Goal: Task Accomplishment & Management: Complete application form

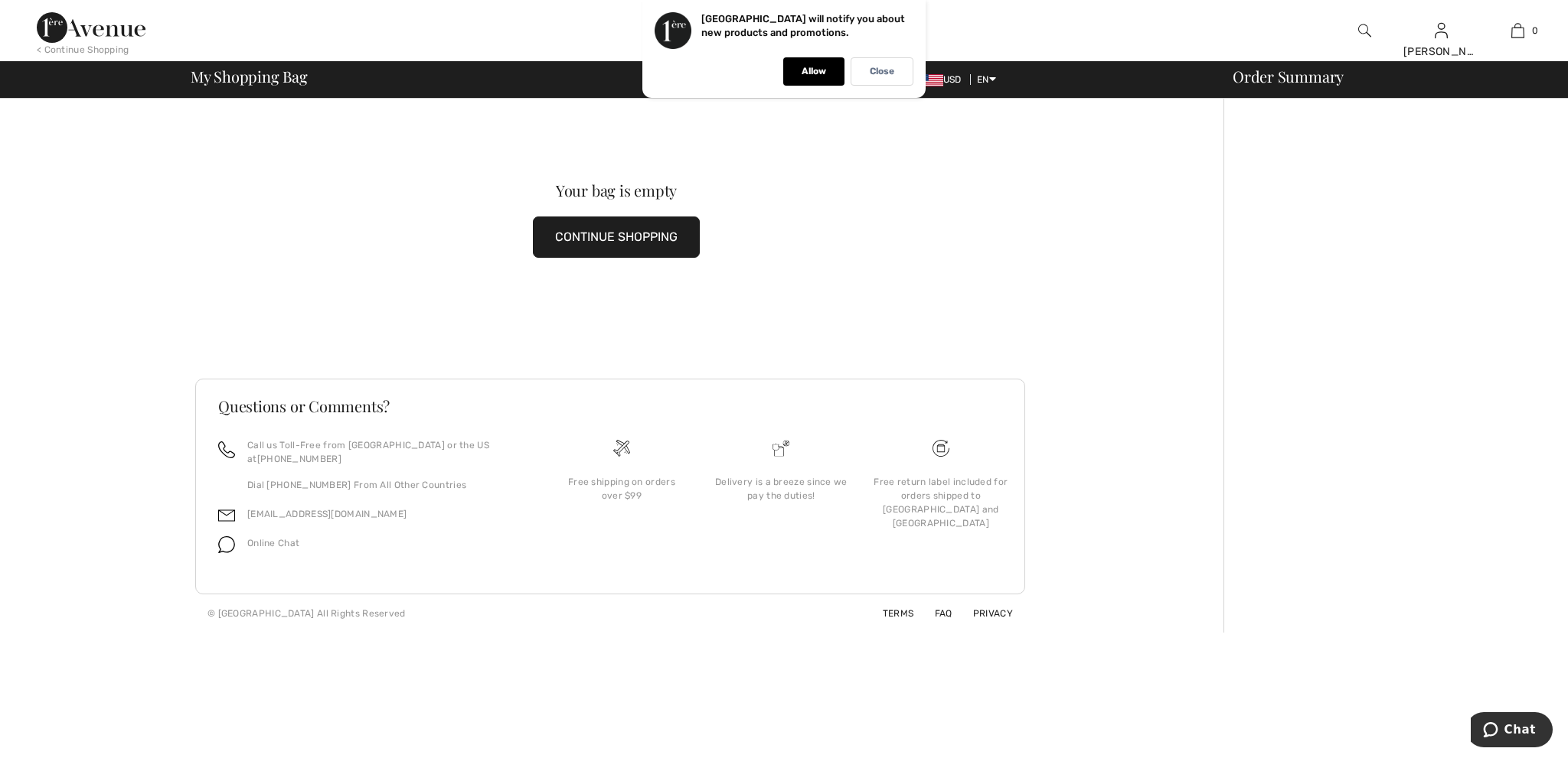
drag, startPoint x: 892, startPoint y: 76, endPoint x: 910, endPoint y: 78, distance: 18.1
click at [892, 76] on p "Close" at bounding box center [881, 71] width 25 height 11
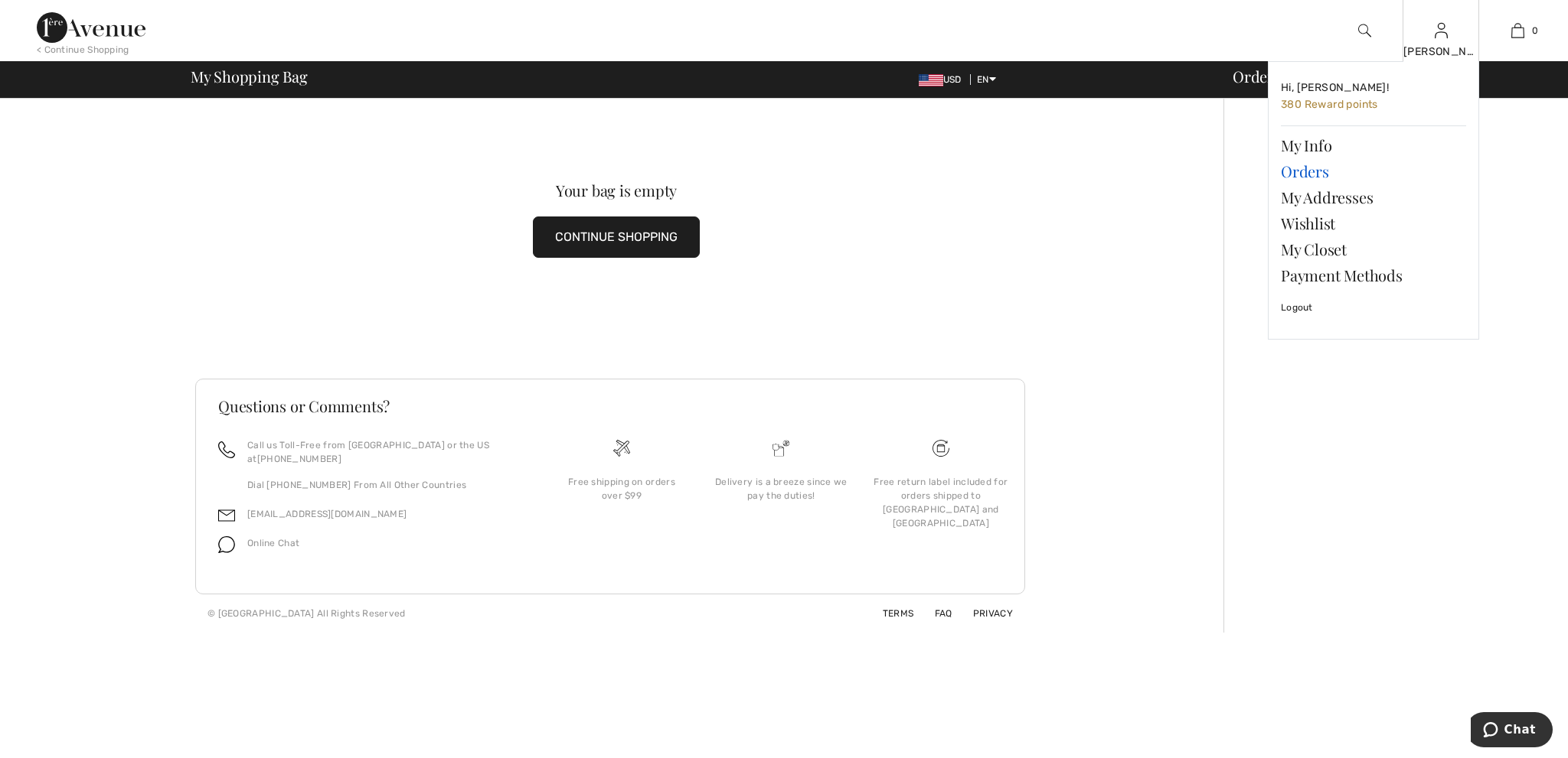
click at [1299, 167] on link "Orders" at bounding box center [1373, 172] width 185 height 26
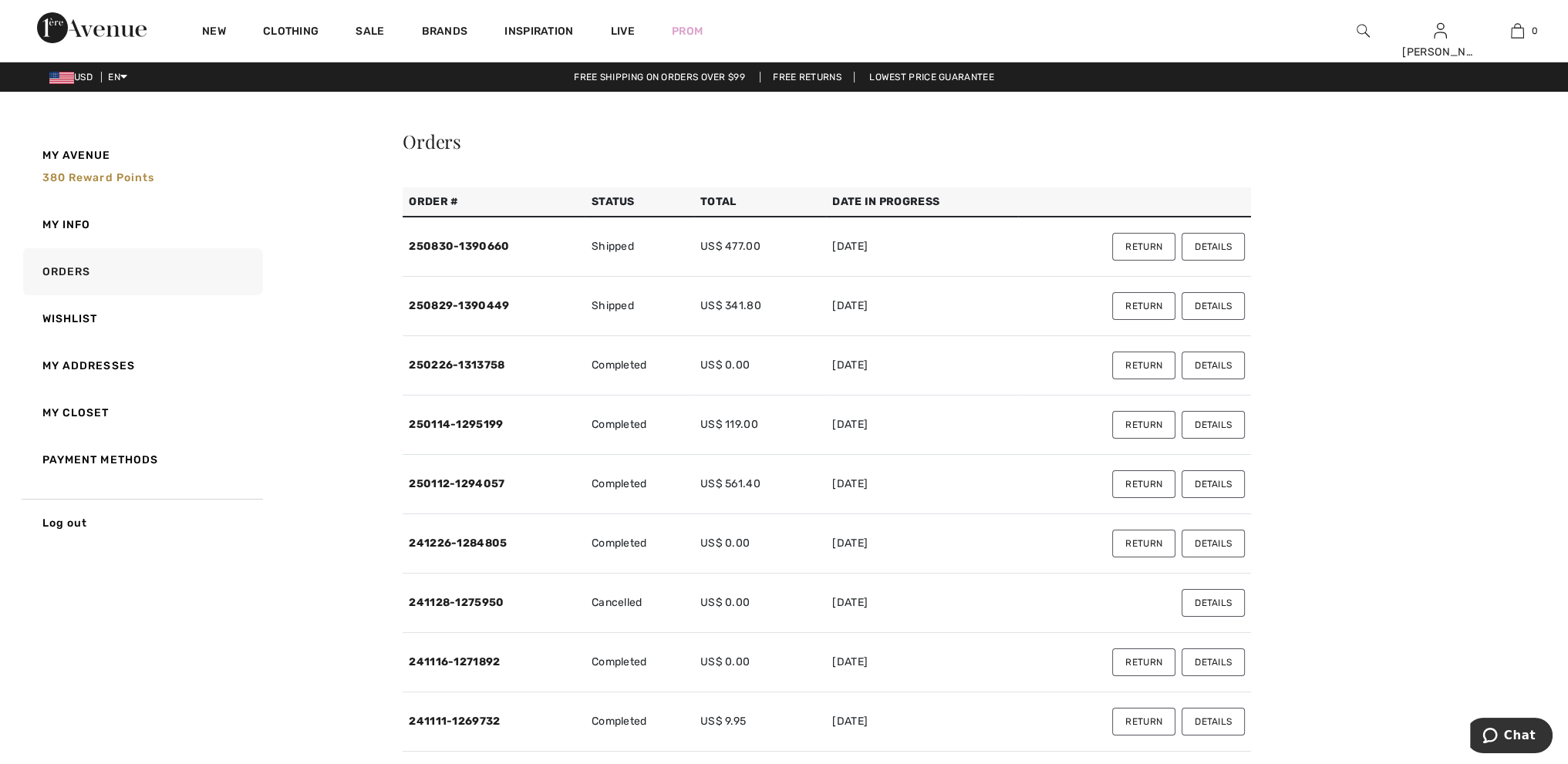
click at [1151, 242] on button "Return" at bounding box center [1145, 247] width 64 height 28
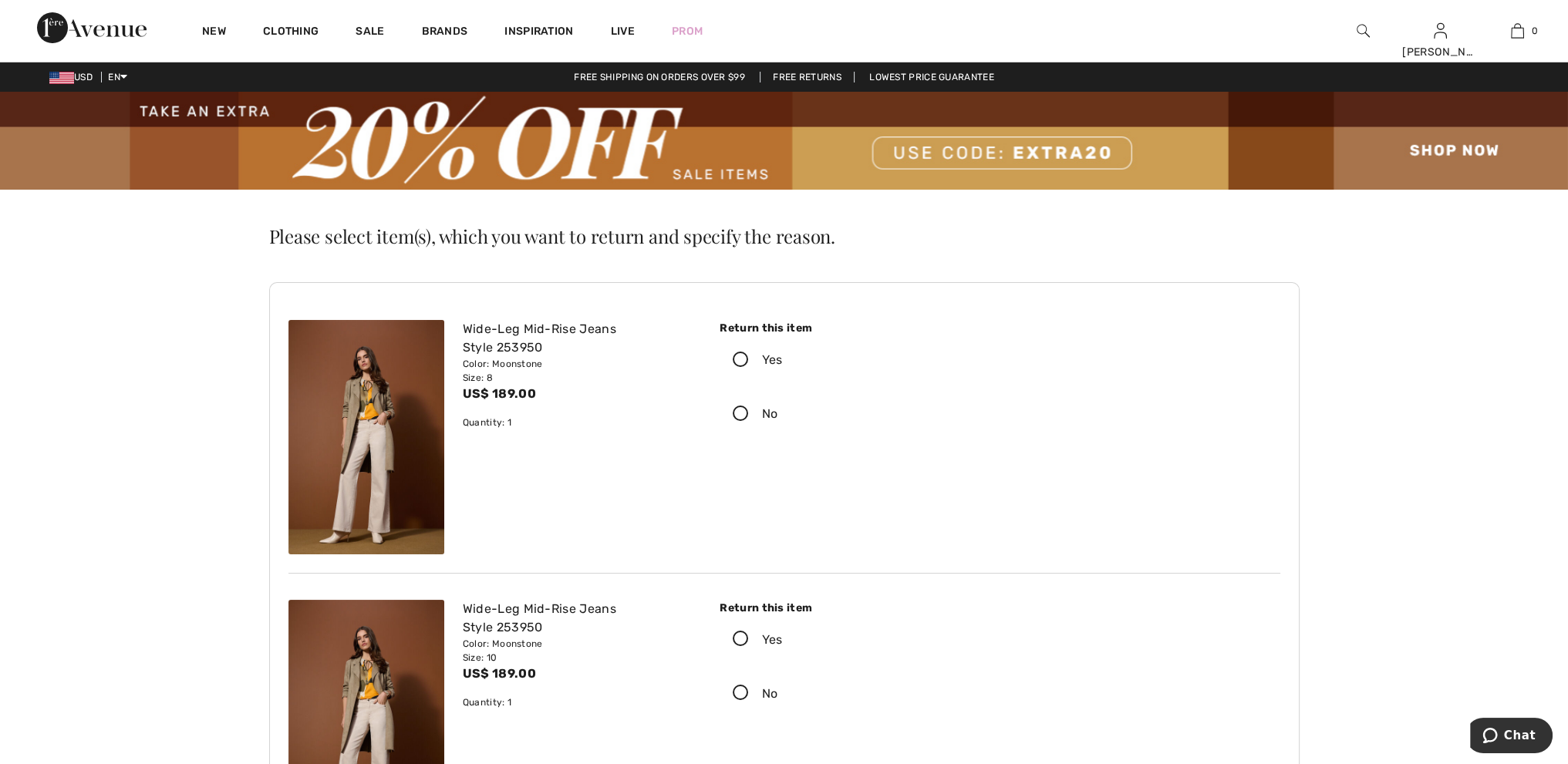
click at [741, 415] on icon at bounding box center [741, 414] width 41 height 16
click at [778, 415] on input "No" at bounding box center [783, 414] width 10 height 46
radio input "true"
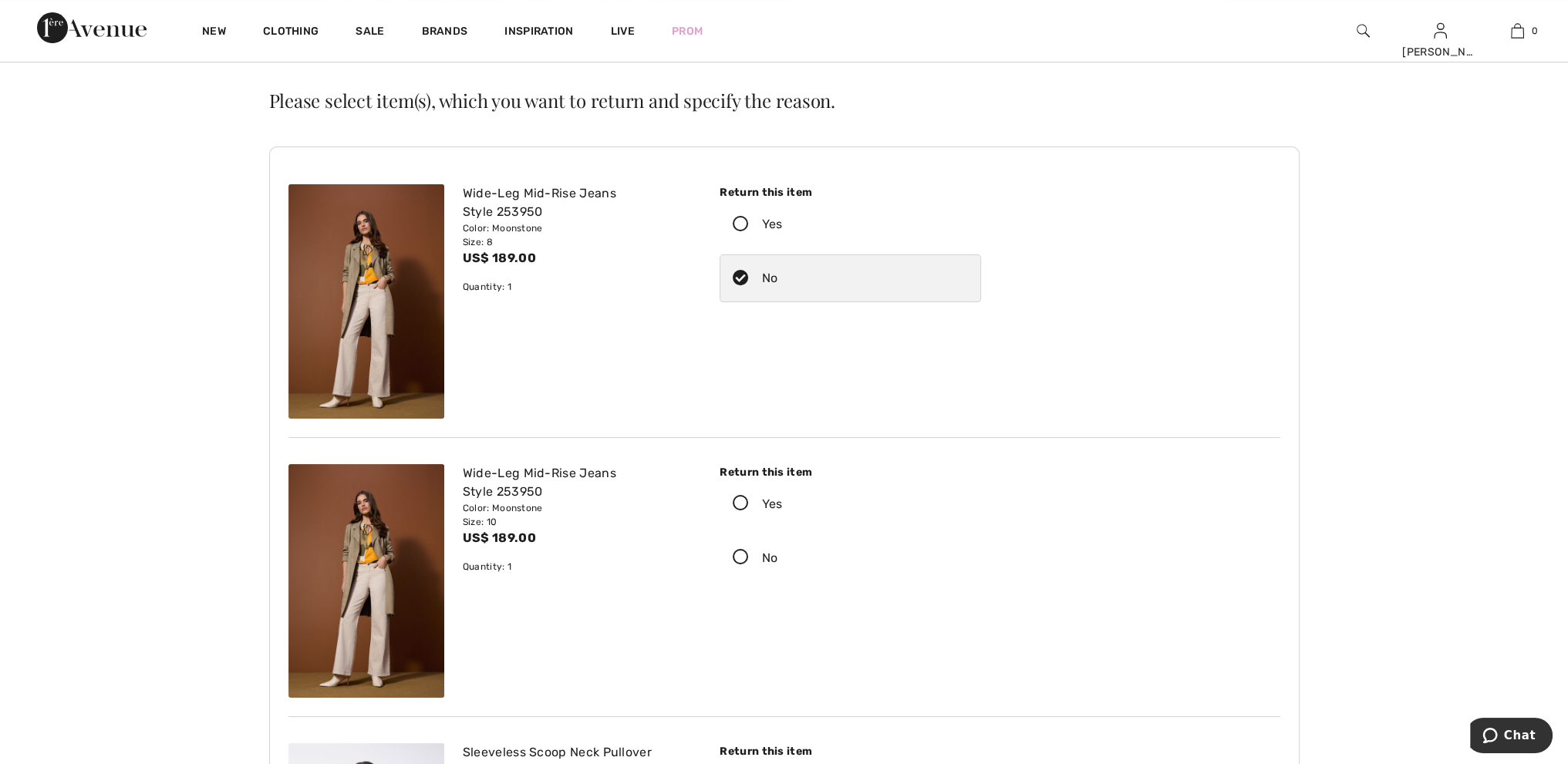
scroll to position [154, 0]
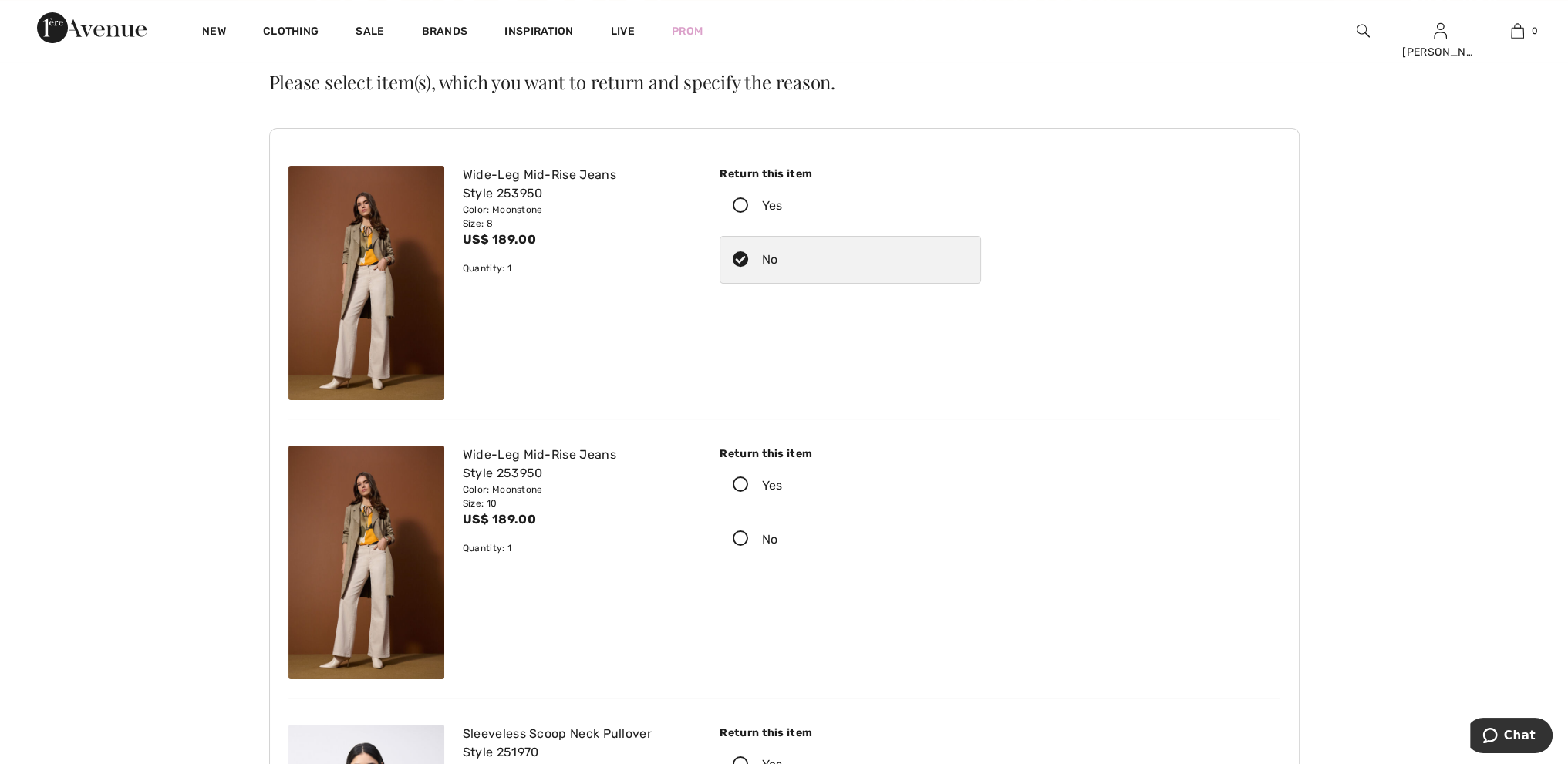
click at [738, 484] on icon at bounding box center [741, 485] width 41 height 16
click at [783, 484] on input "Yes" at bounding box center [788, 486] width 10 height 46
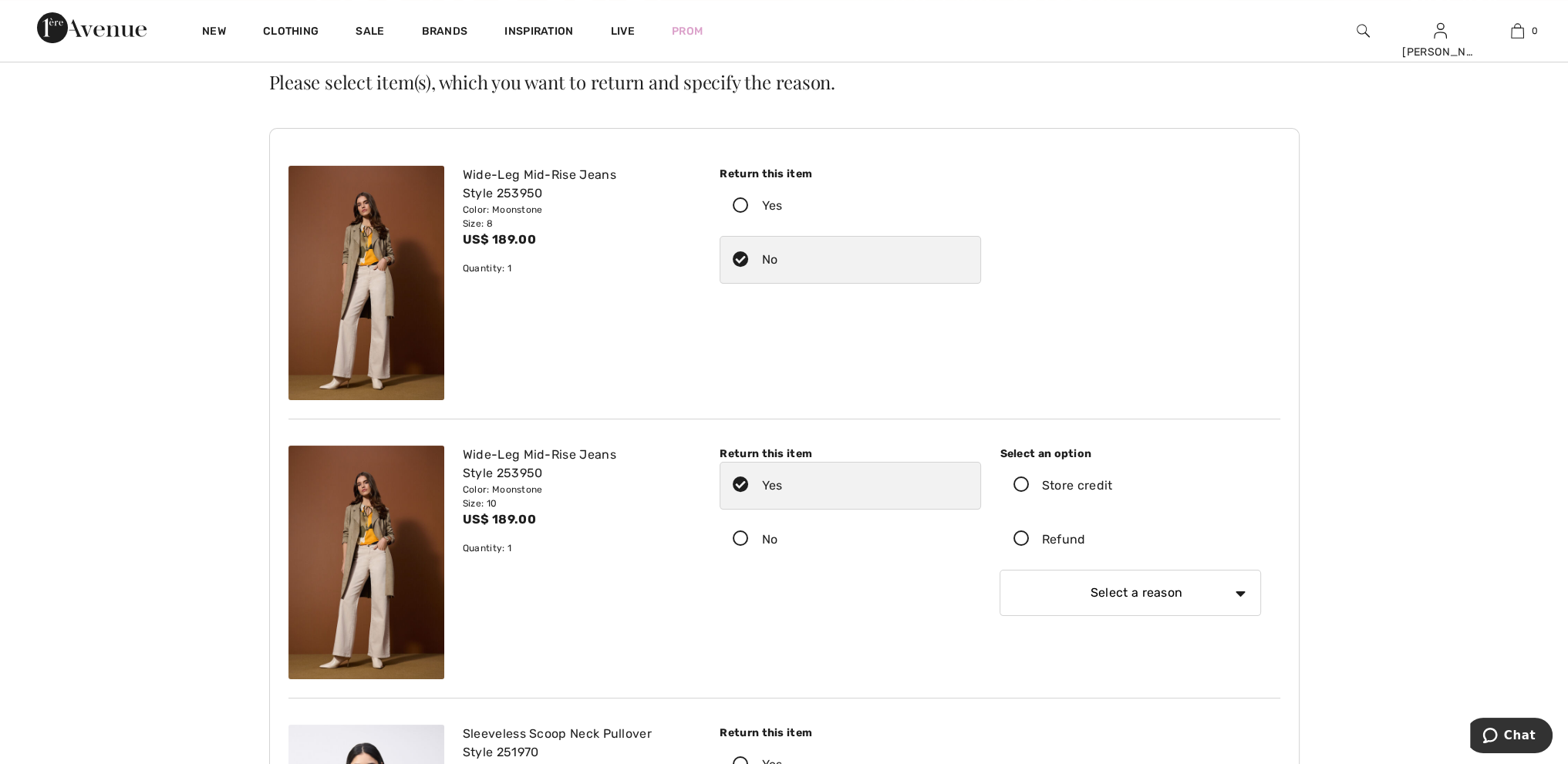
click at [1018, 539] on icon at bounding box center [1022, 539] width 41 height 16
click at [1086, 539] on input "Refund" at bounding box center [1091, 540] width 10 height 46
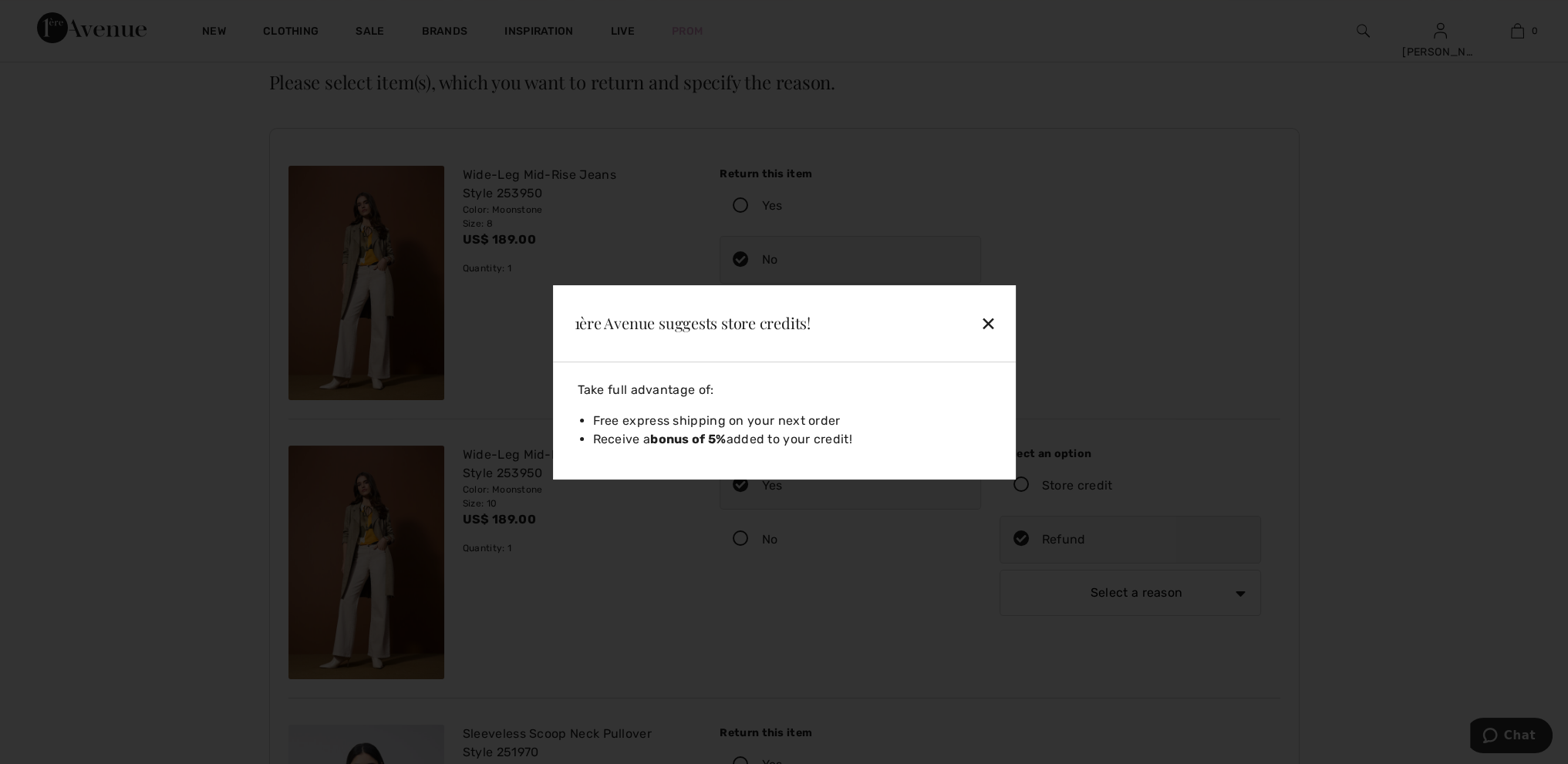
click at [997, 312] on div "✕" at bounding box center [954, 323] width 101 height 33
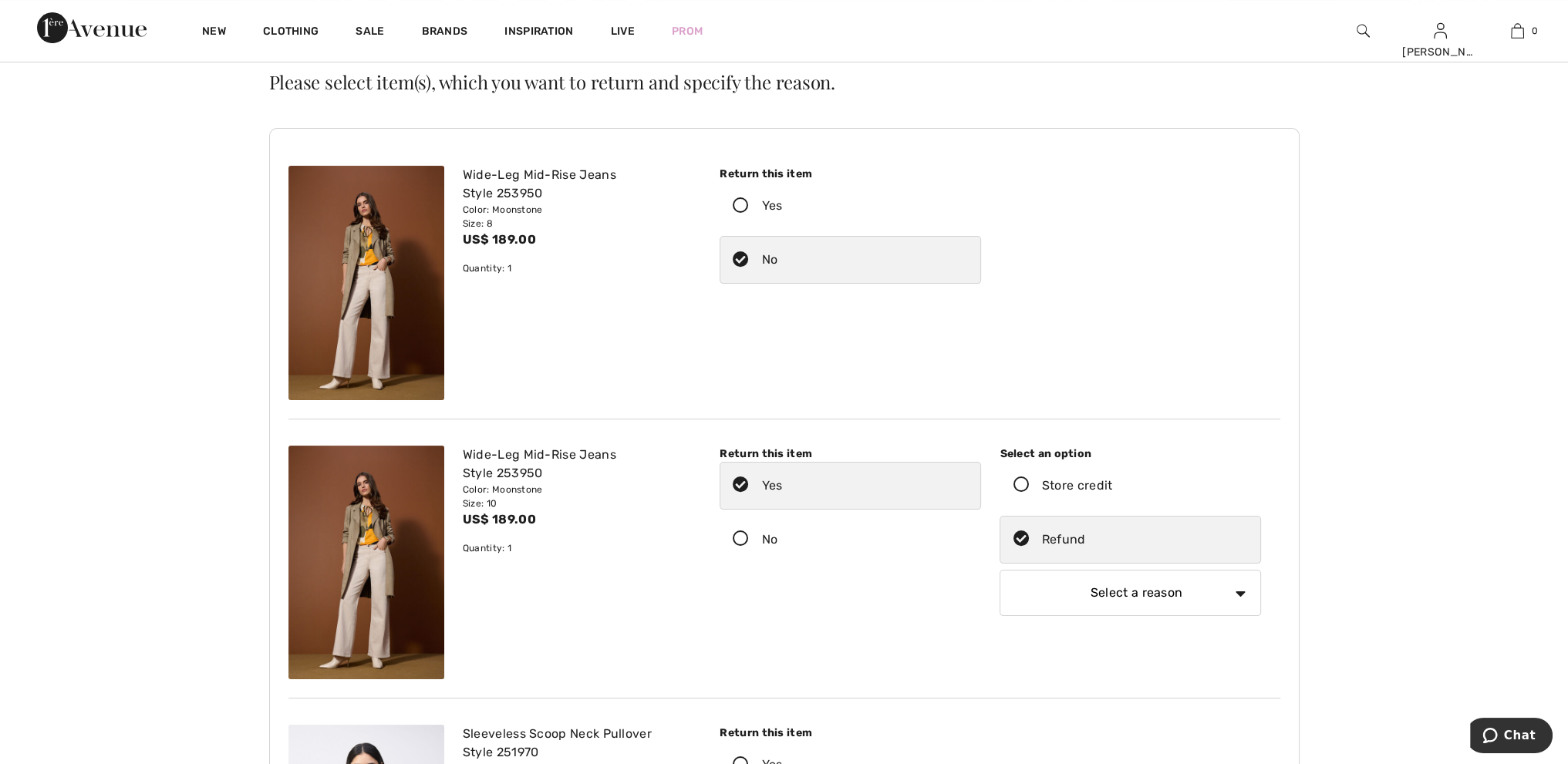
click at [1138, 601] on select "Select a reason I received the wrong product or size My order arrived too late …" at bounding box center [1131, 593] width 262 height 46
select select "6"
click at [1000, 570] on select "Select a reason I received the wrong product or size My order arrived too late …" at bounding box center [1131, 593] width 262 height 46
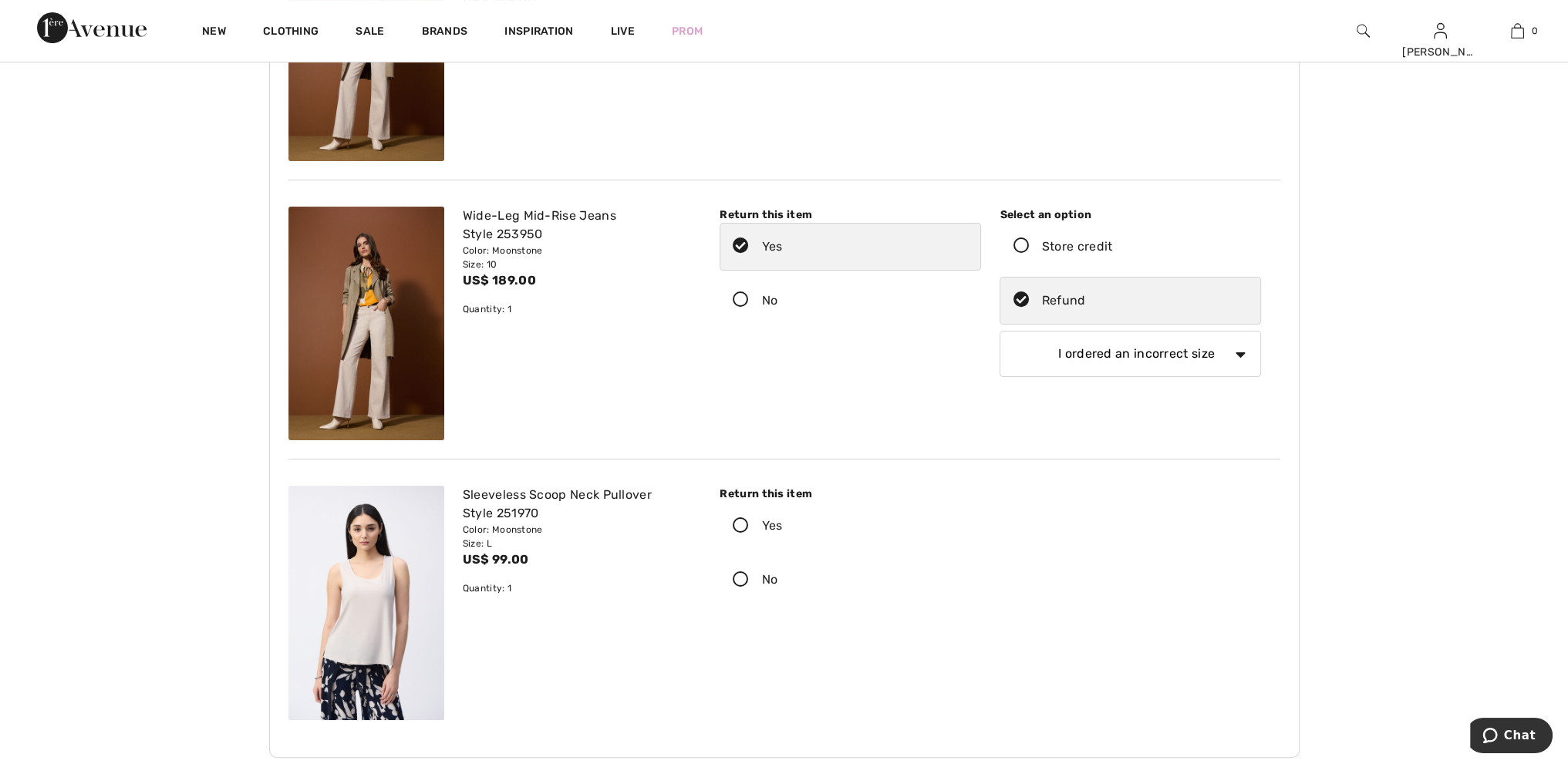
scroll to position [463, 0]
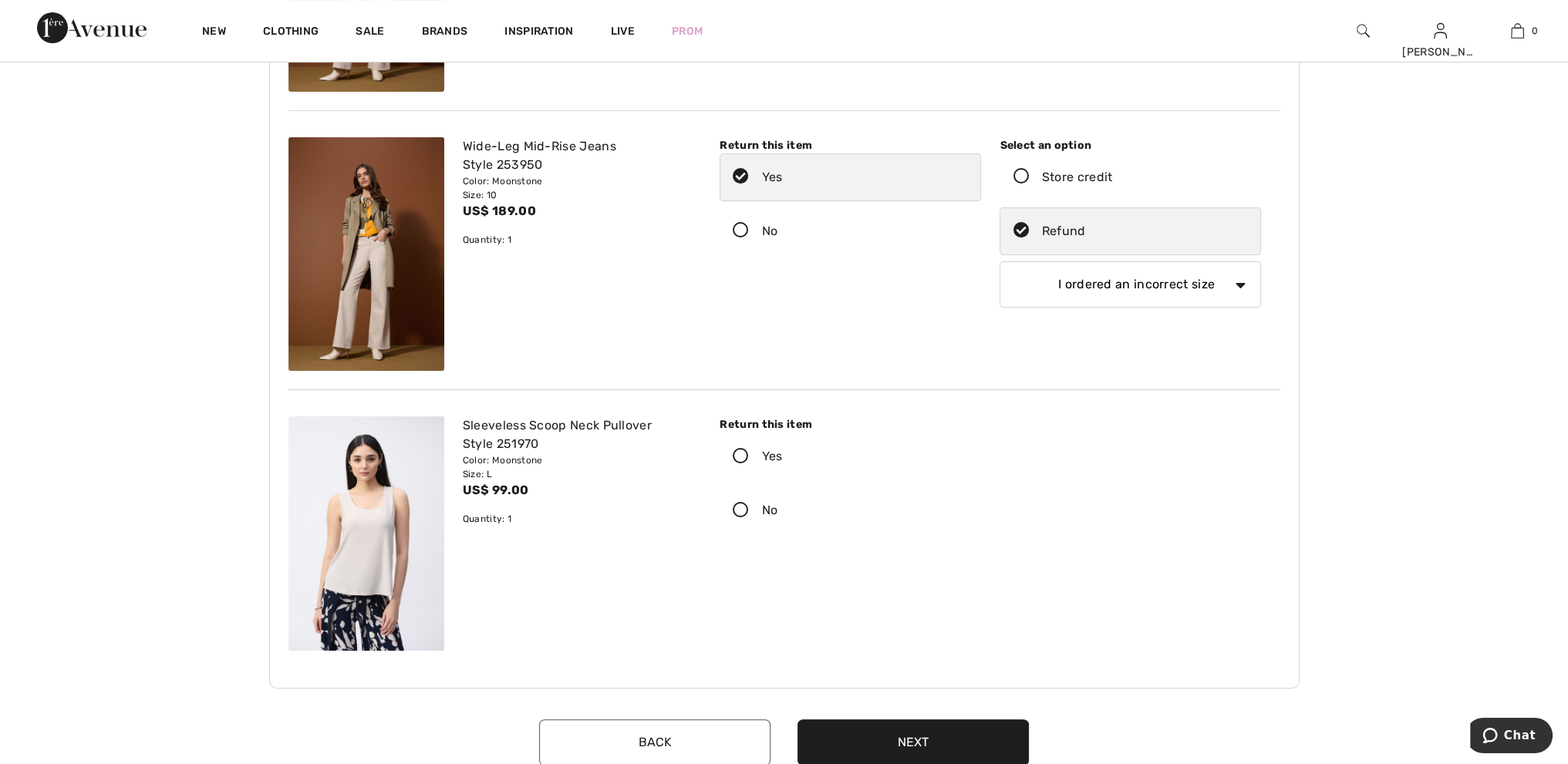
click at [739, 453] on icon at bounding box center [741, 457] width 41 height 16
click at [783, 453] on input "Yes" at bounding box center [788, 457] width 10 height 46
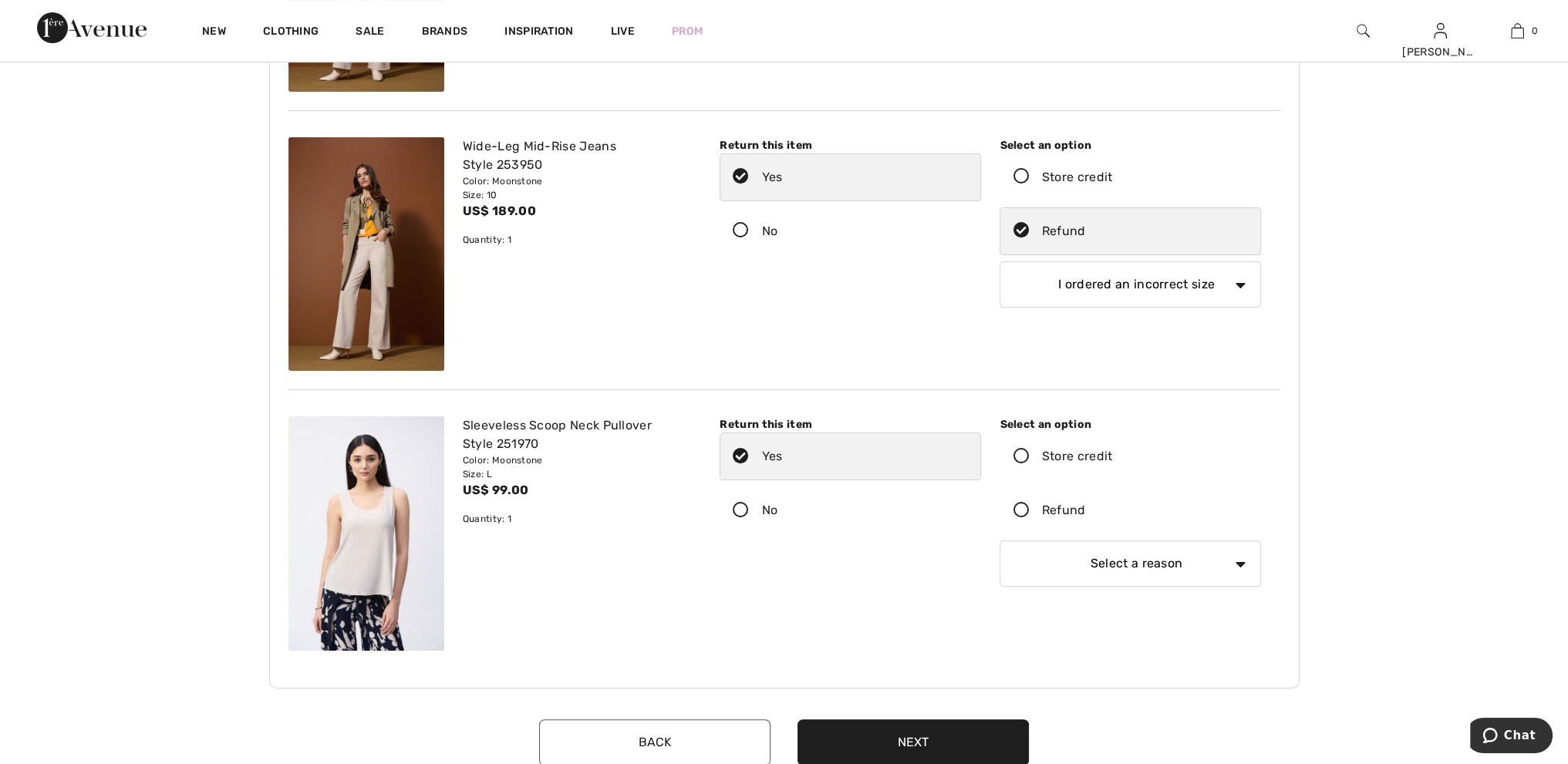
click at [1059, 513] on div "Refund" at bounding box center [1064, 511] width 44 height 19
click at [1086, 513] on input "Refund" at bounding box center [1091, 511] width 10 height 46
click at [1114, 569] on select "Select a reason I received the wrong product or size My order arrived too late …" at bounding box center [1131, 564] width 262 height 46
select select "6"
click at [1000, 540] on select "Select a reason I received the wrong product or size My order arrived too late …" at bounding box center [1131, 564] width 262 height 46
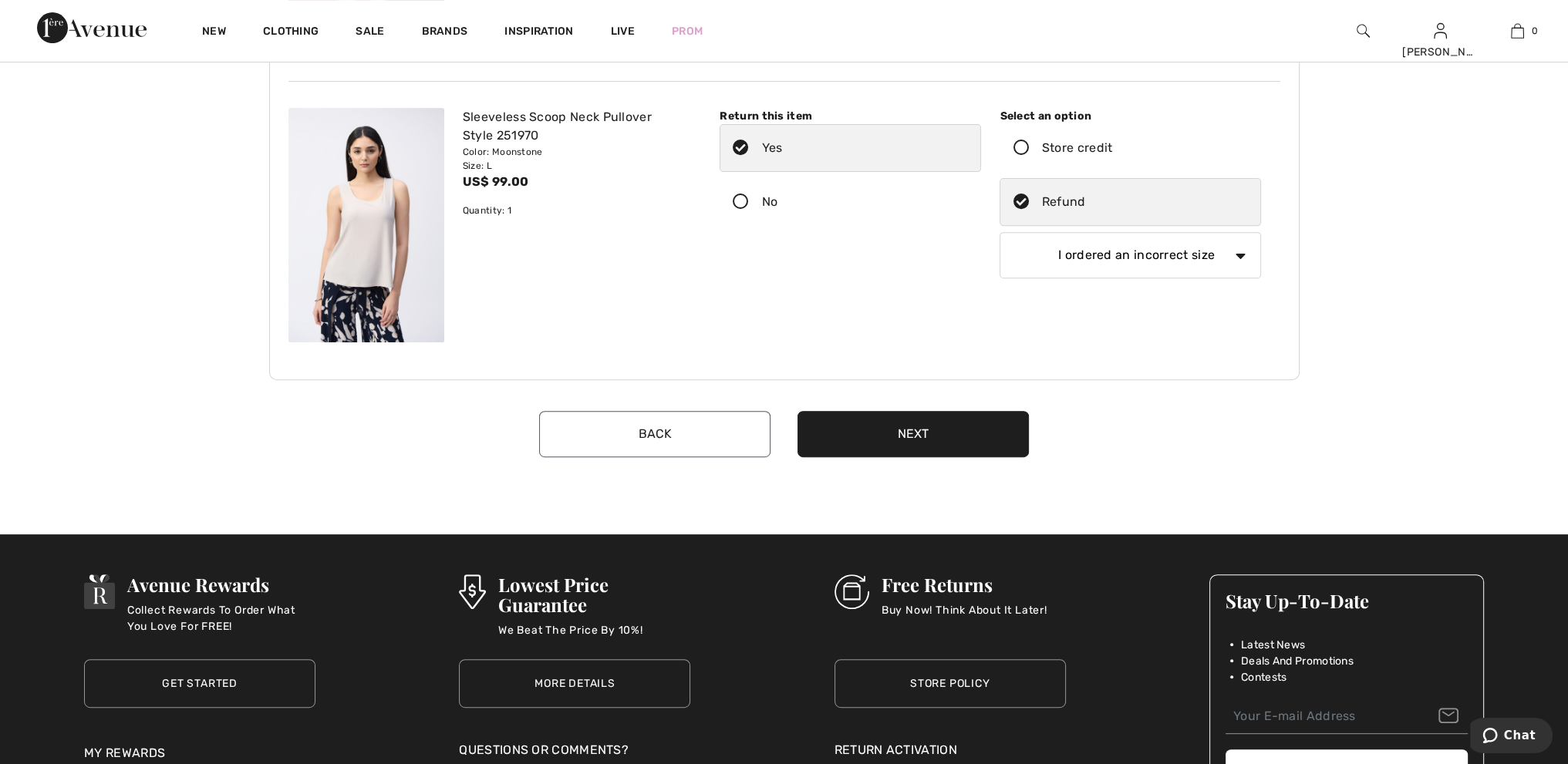
click at [928, 432] on button "Next" at bounding box center [913, 434] width 231 height 46
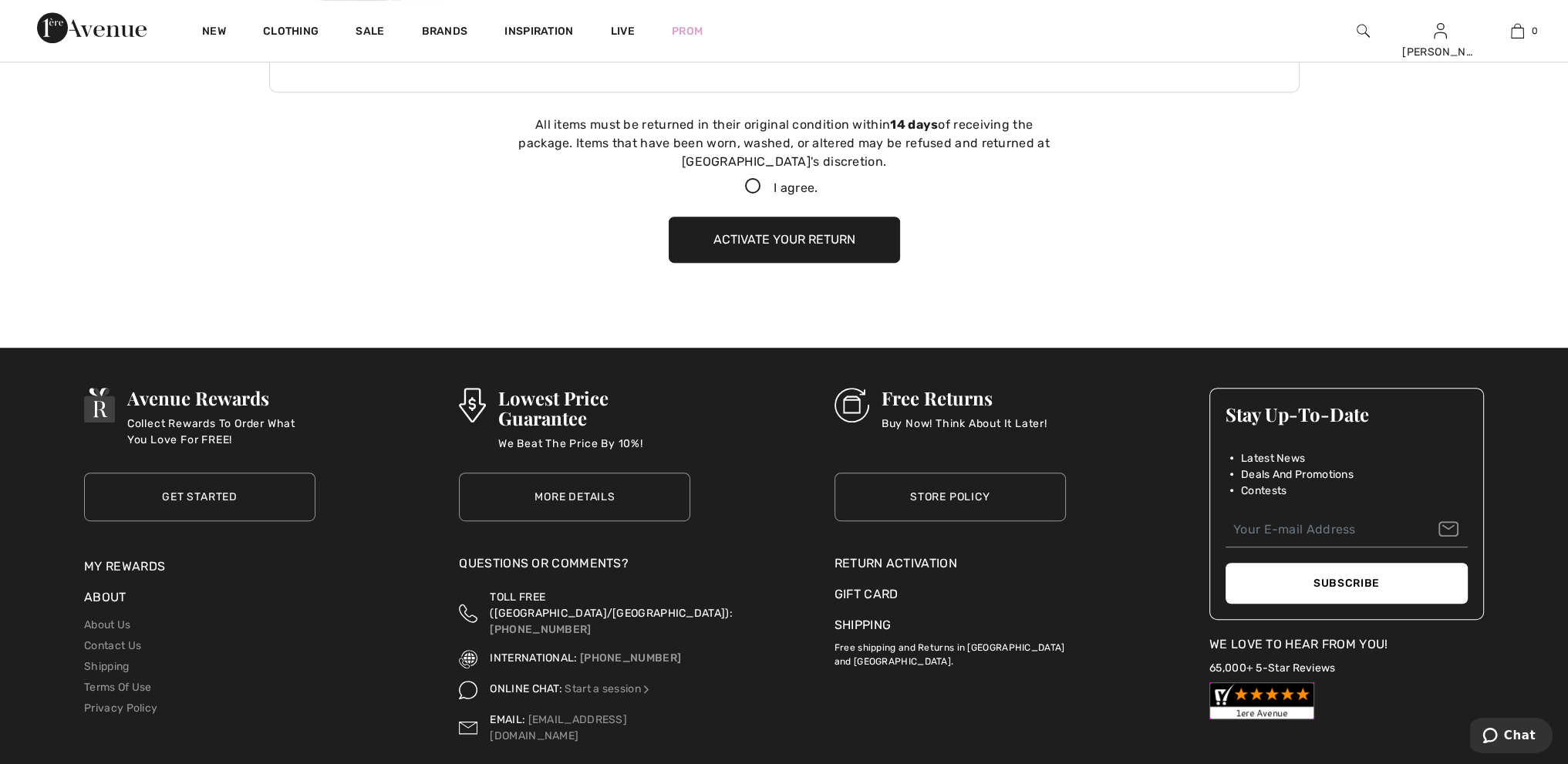
scroll to position [1081, 0]
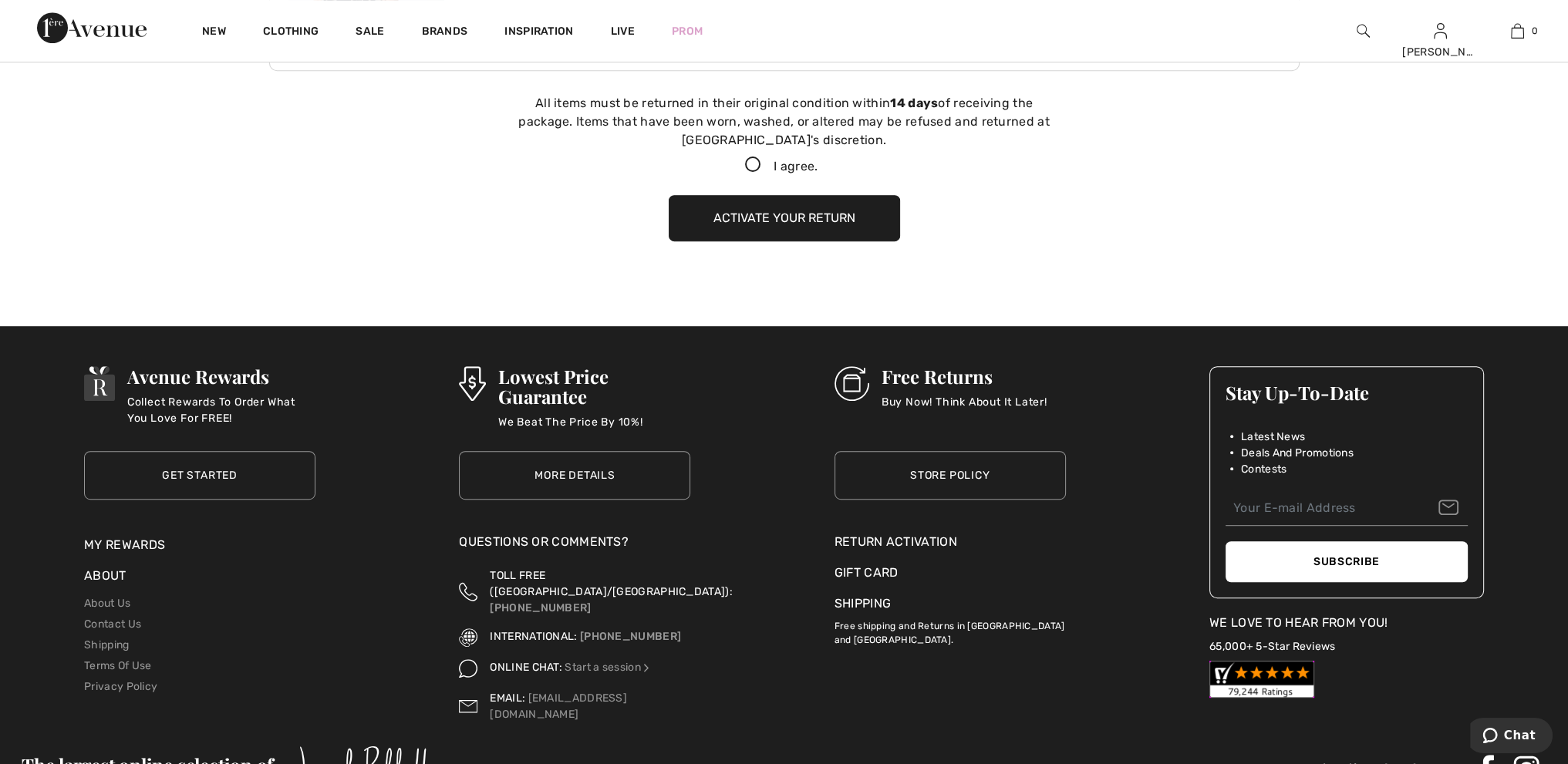
click at [749, 163] on icon at bounding box center [754, 165] width 41 height 16
click at [818, 163] on input "I agree." at bounding box center [823, 165] width 10 height 10
checkbox input "true"
click at [763, 225] on button "Activate your return" at bounding box center [784, 219] width 231 height 46
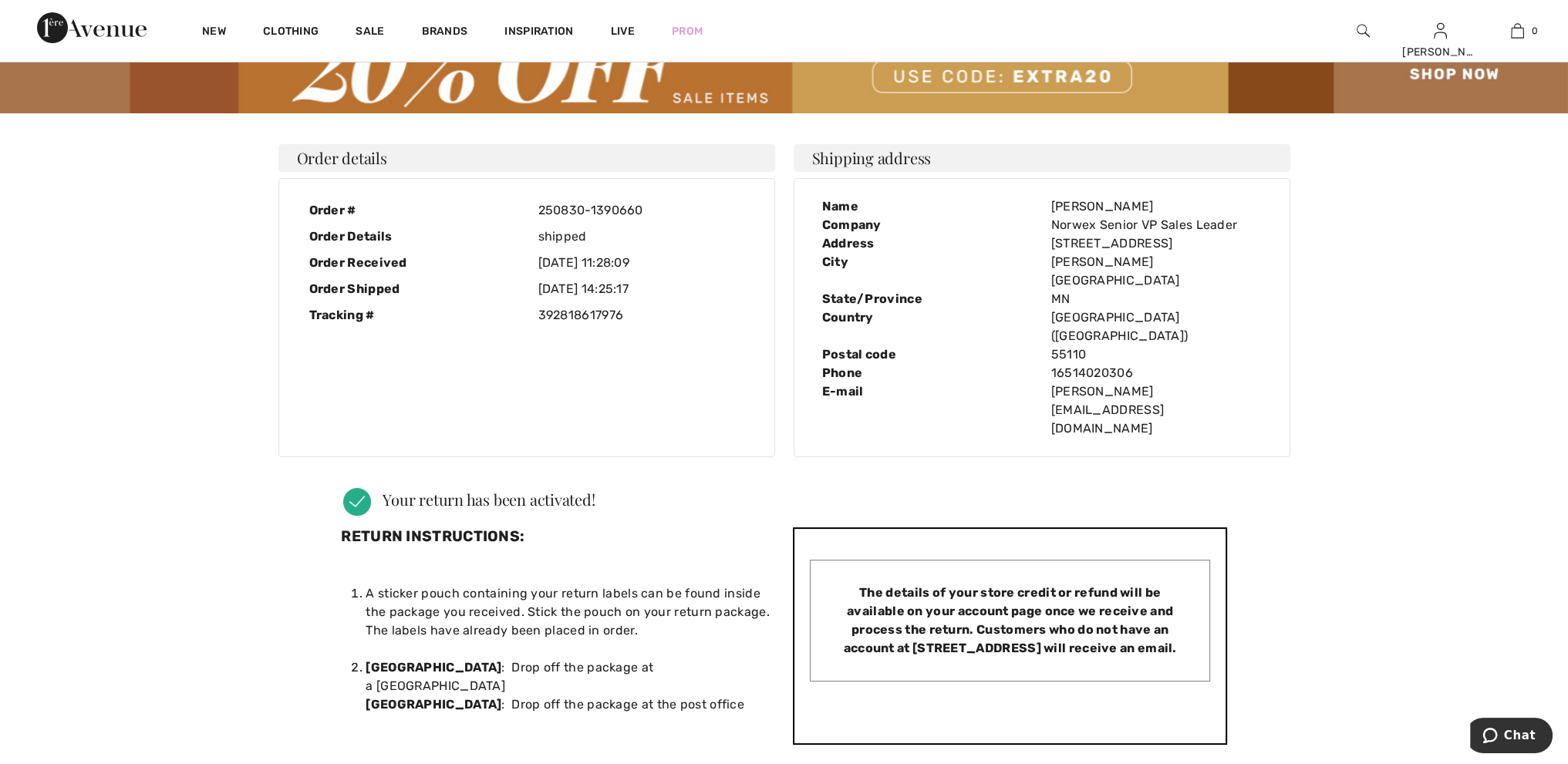
scroll to position [0, 0]
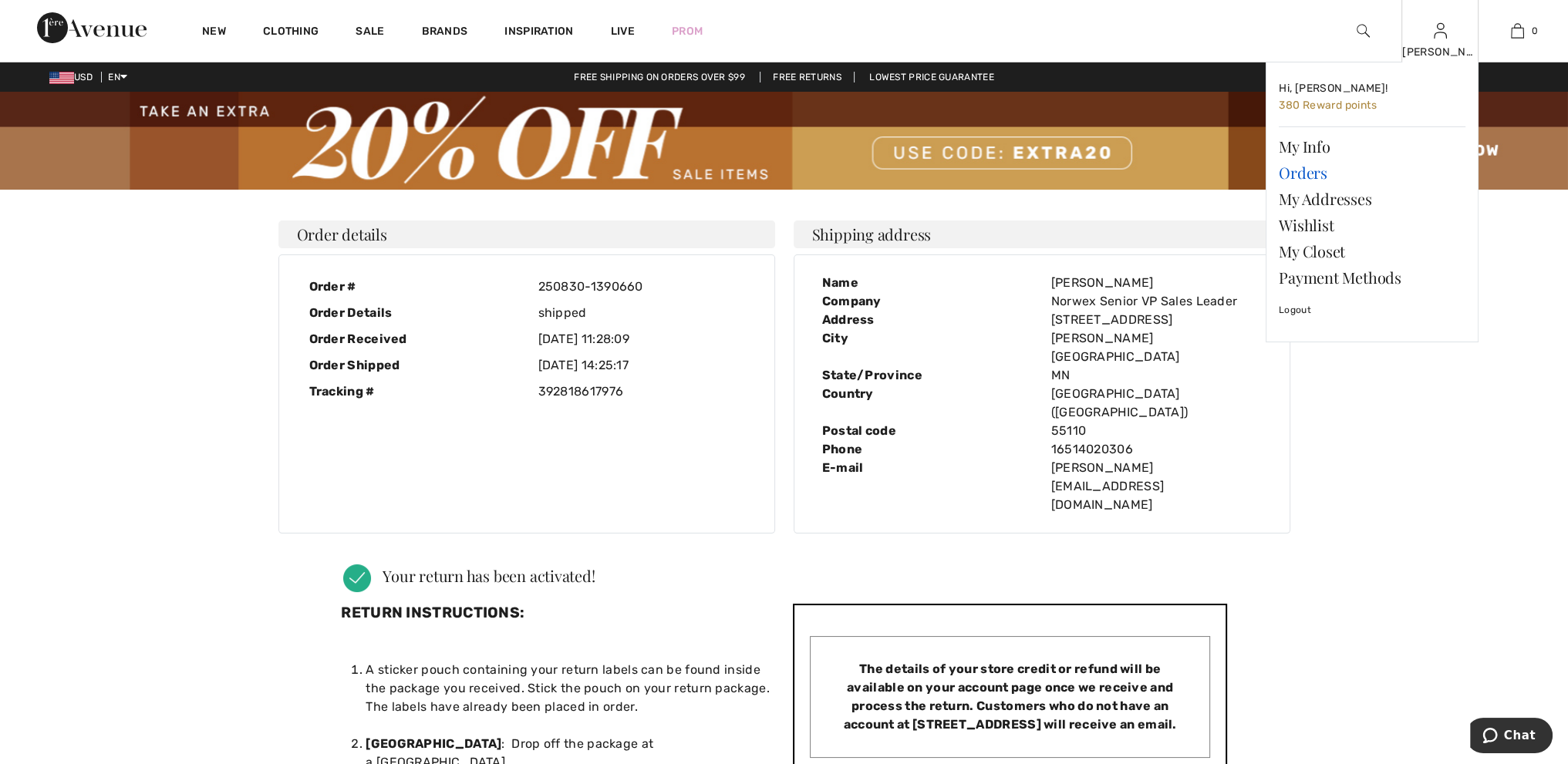
click at [1299, 169] on link "Orders" at bounding box center [1372, 173] width 187 height 26
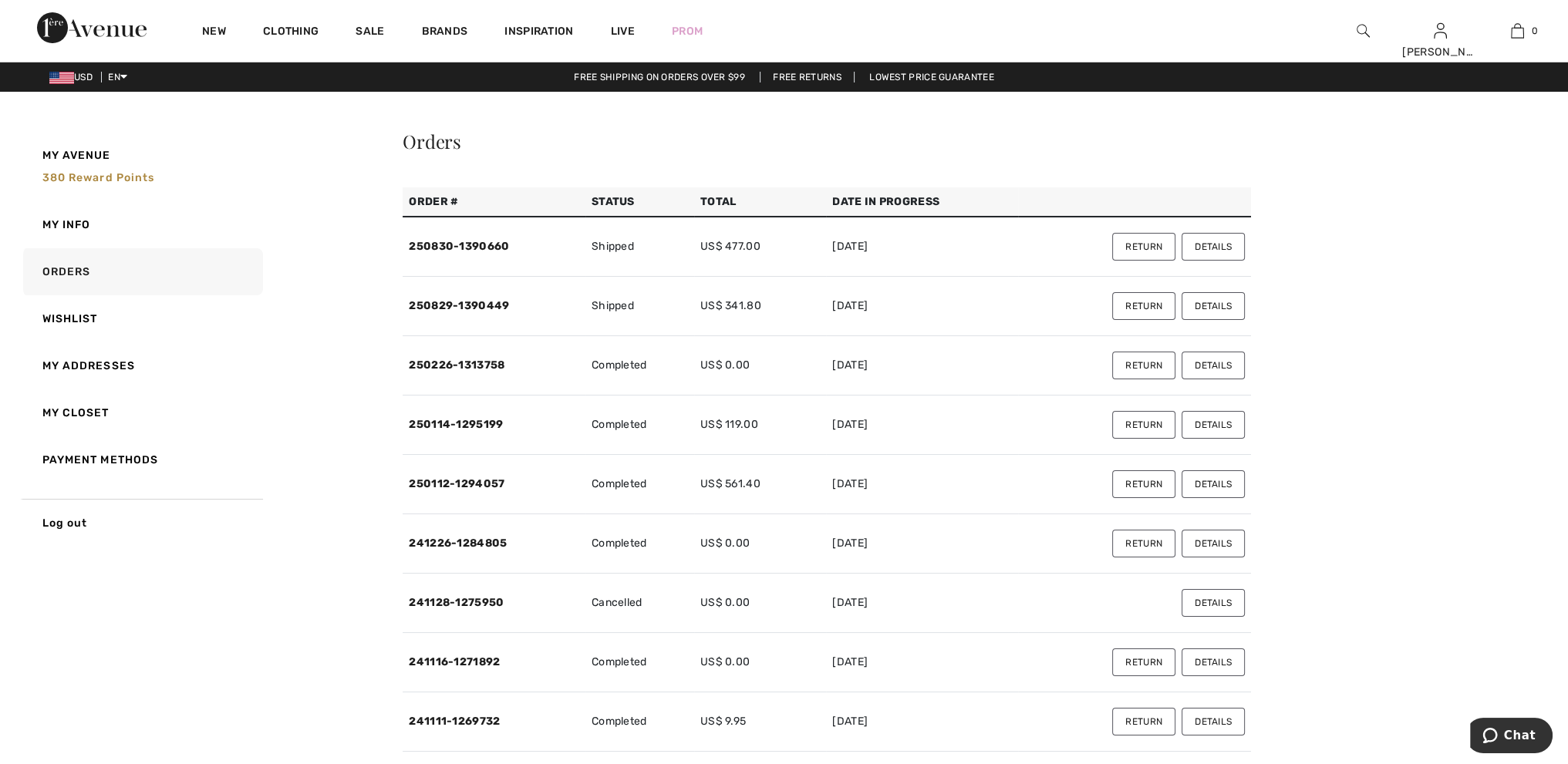
click at [1144, 309] on button "Return" at bounding box center [1145, 306] width 64 height 28
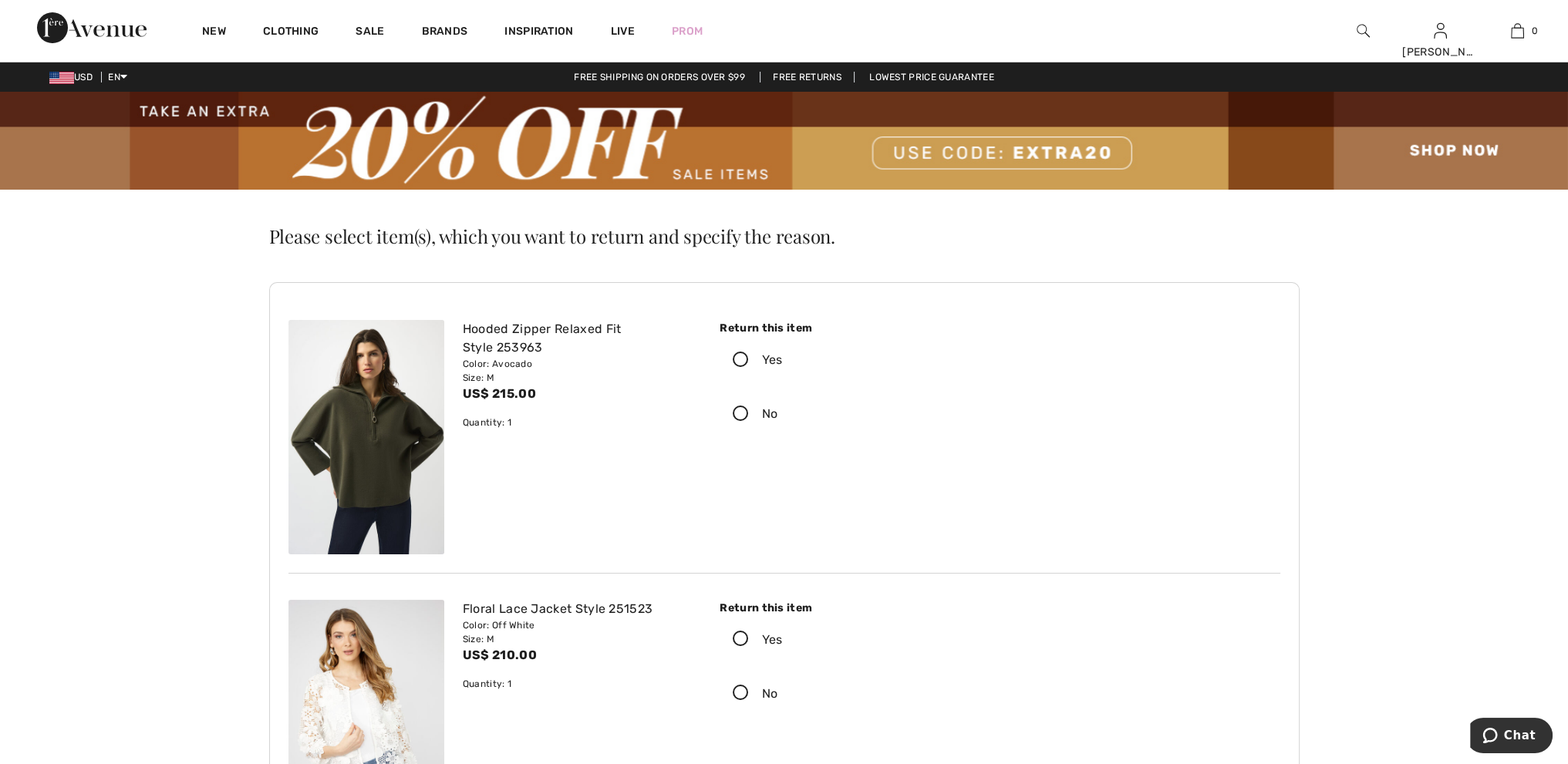
click at [734, 361] on icon at bounding box center [741, 360] width 41 height 16
click at [783, 361] on input "Yes" at bounding box center [788, 360] width 10 height 46
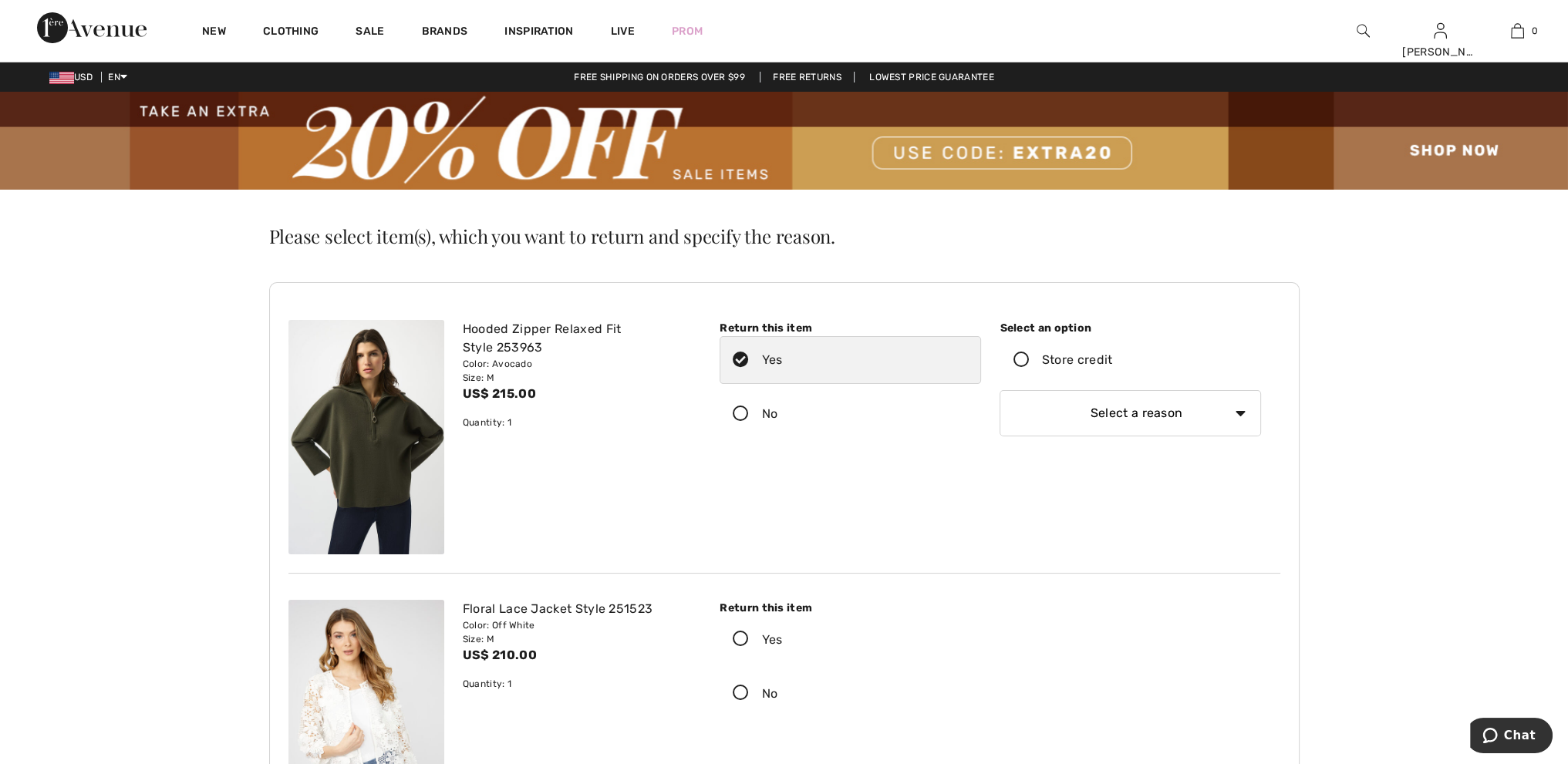
click at [1064, 362] on div "Store credit" at bounding box center [1077, 360] width 71 height 19
click at [1113, 362] on input "Store credit" at bounding box center [1118, 360] width 10 height 46
click at [1098, 413] on select "Select a reason I received the wrong product or size My order arrived too late …" at bounding box center [1131, 414] width 262 height 46
select select "4"
click at [1000, 391] on select "Select a reason I received the wrong product or size My order arrived too late …" at bounding box center [1131, 414] width 262 height 46
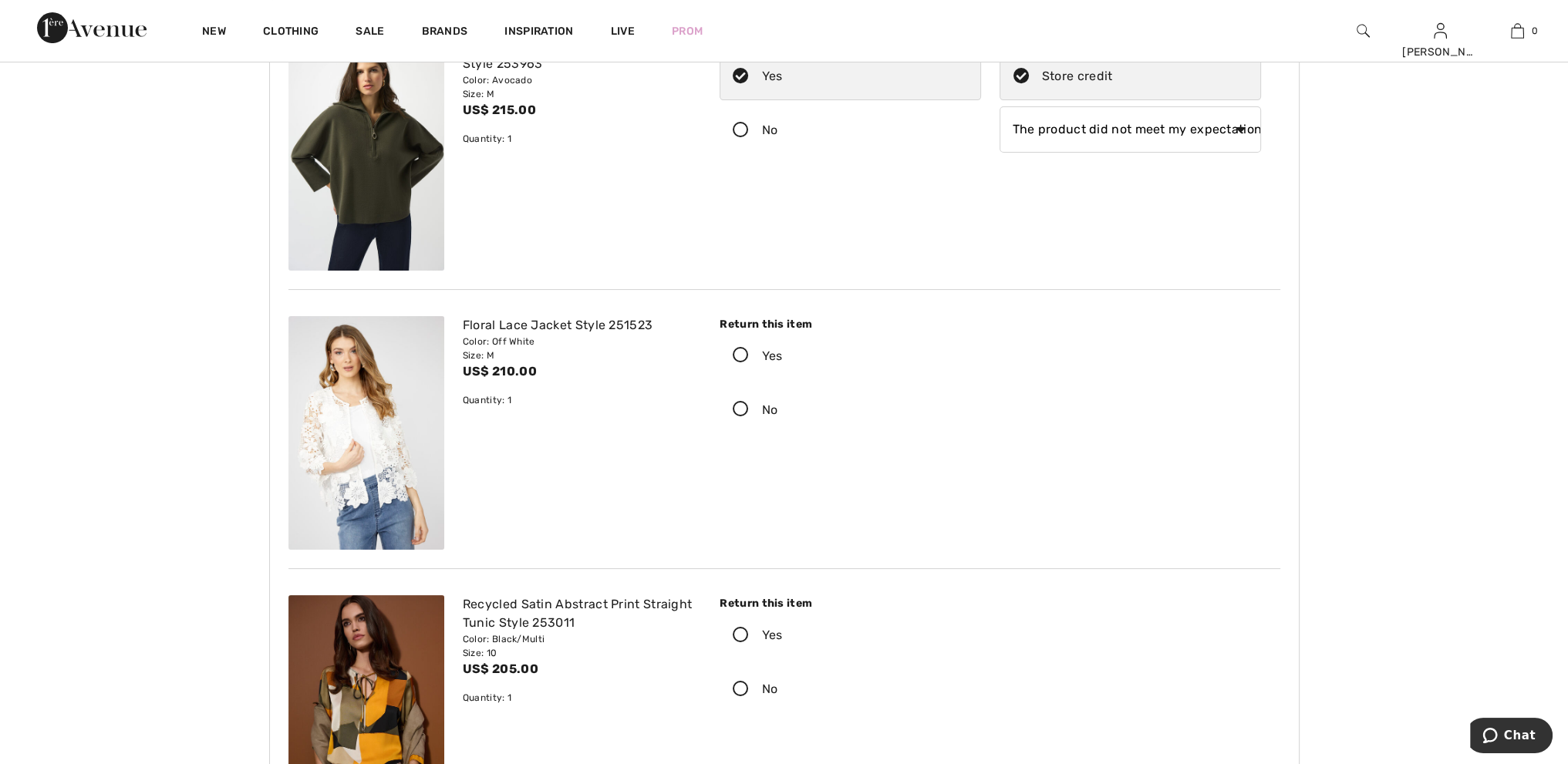
scroll to position [309, 0]
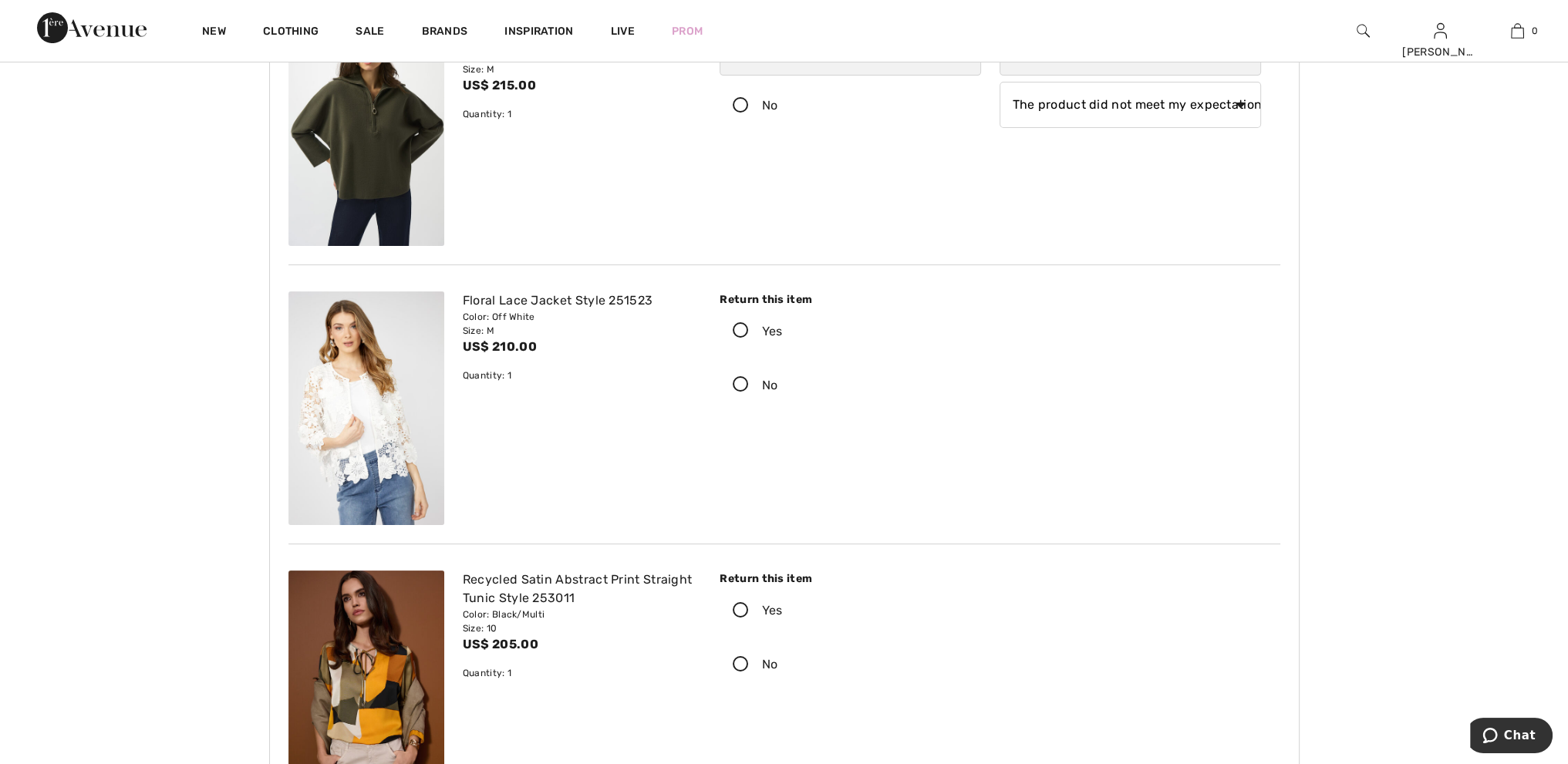
click at [741, 330] on icon at bounding box center [741, 331] width 41 height 16
click at [783, 330] on input "Yes" at bounding box center [788, 332] width 10 height 46
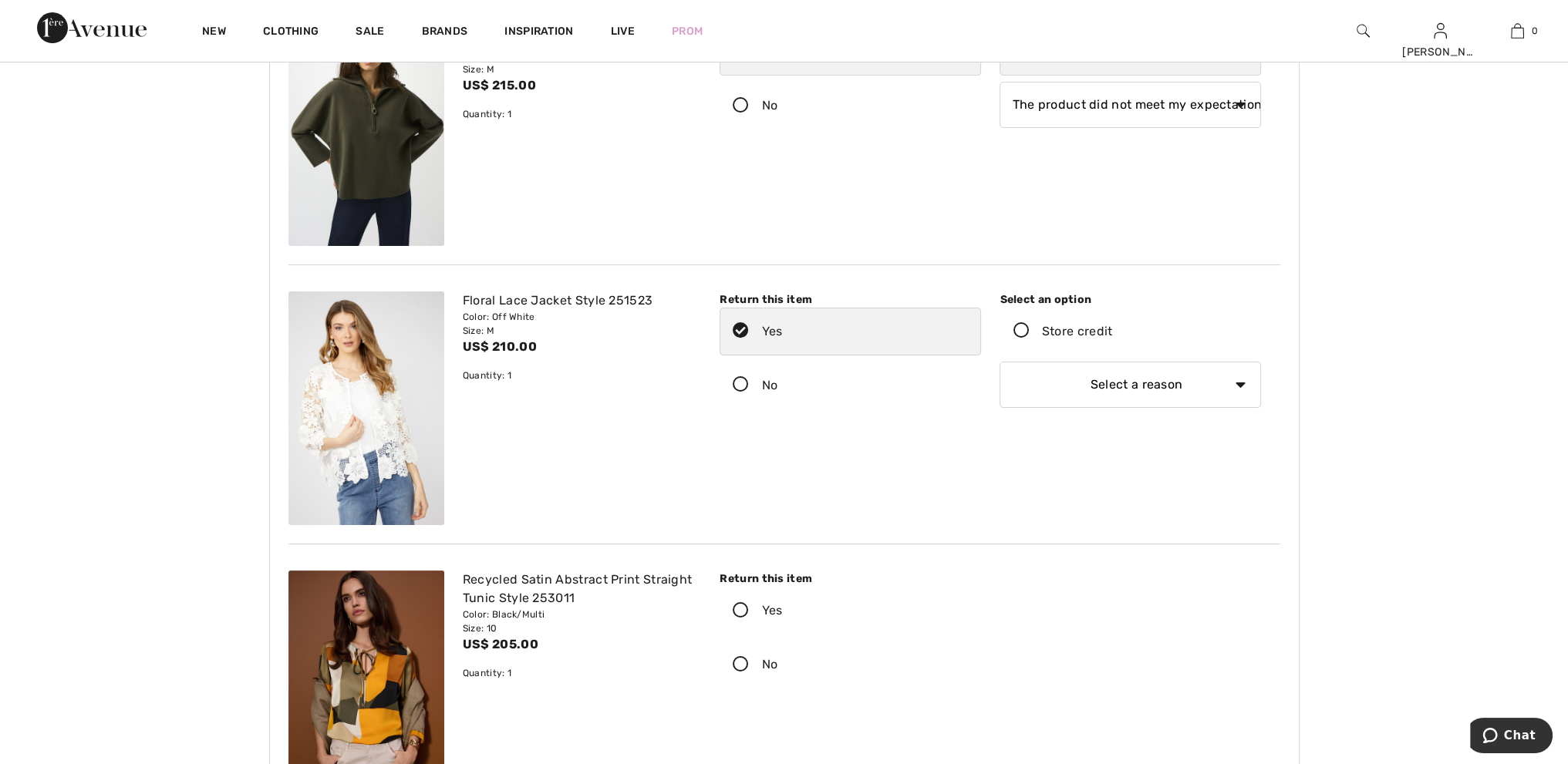
click at [1074, 334] on div "Store credit" at bounding box center [1077, 332] width 71 height 19
click at [1113, 334] on input "Store credit" at bounding box center [1118, 332] width 10 height 46
click at [1115, 396] on select "Select a reason I received the wrong product or size My order arrived too late …" at bounding box center [1131, 385] width 262 height 46
select select "4"
click at [1000, 361] on select "Select a reason I received the wrong product or size My order arrived too late …" at bounding box center [1131, 385] width 262 height 46
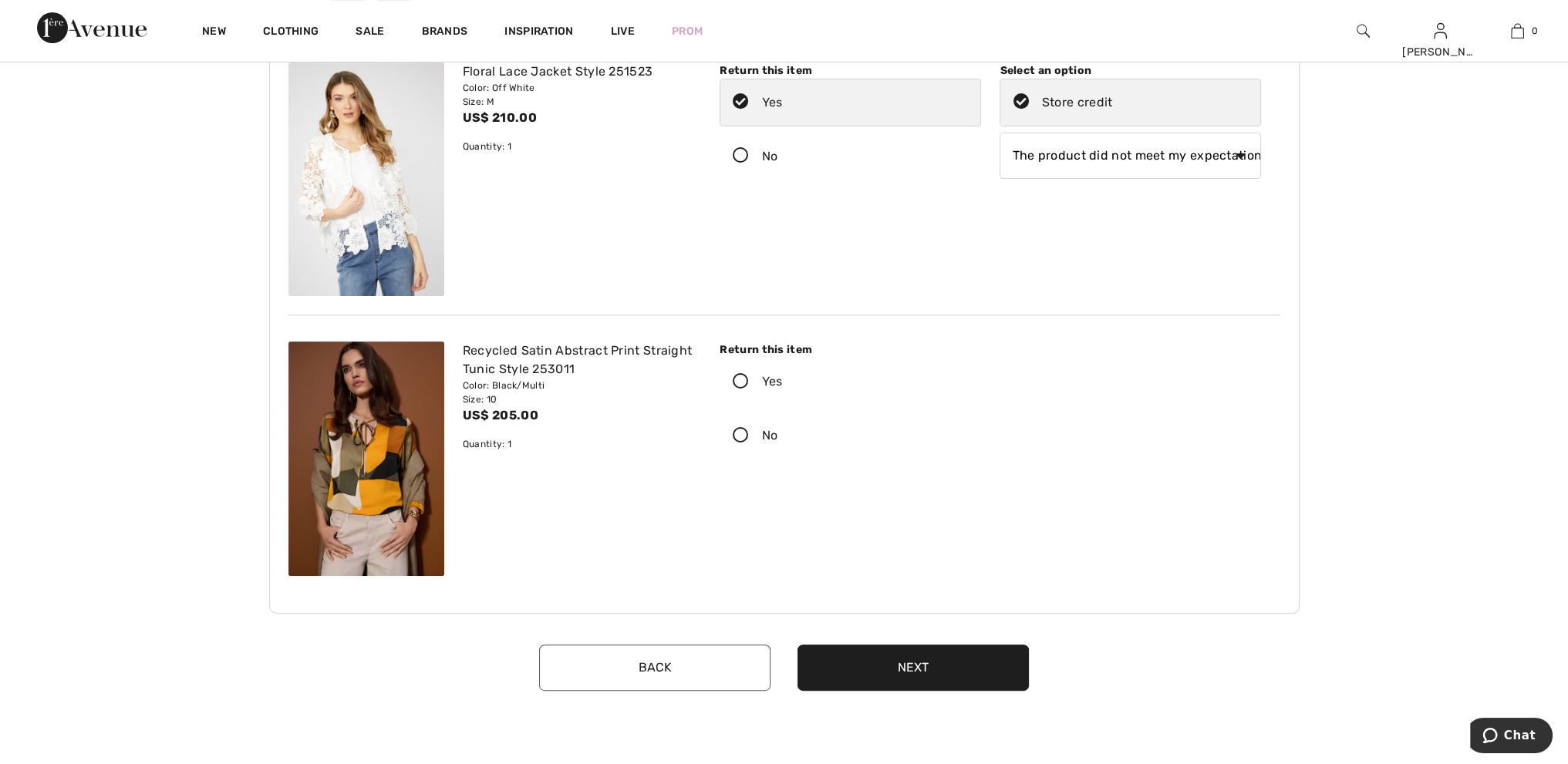
scroll to position [540, 0]
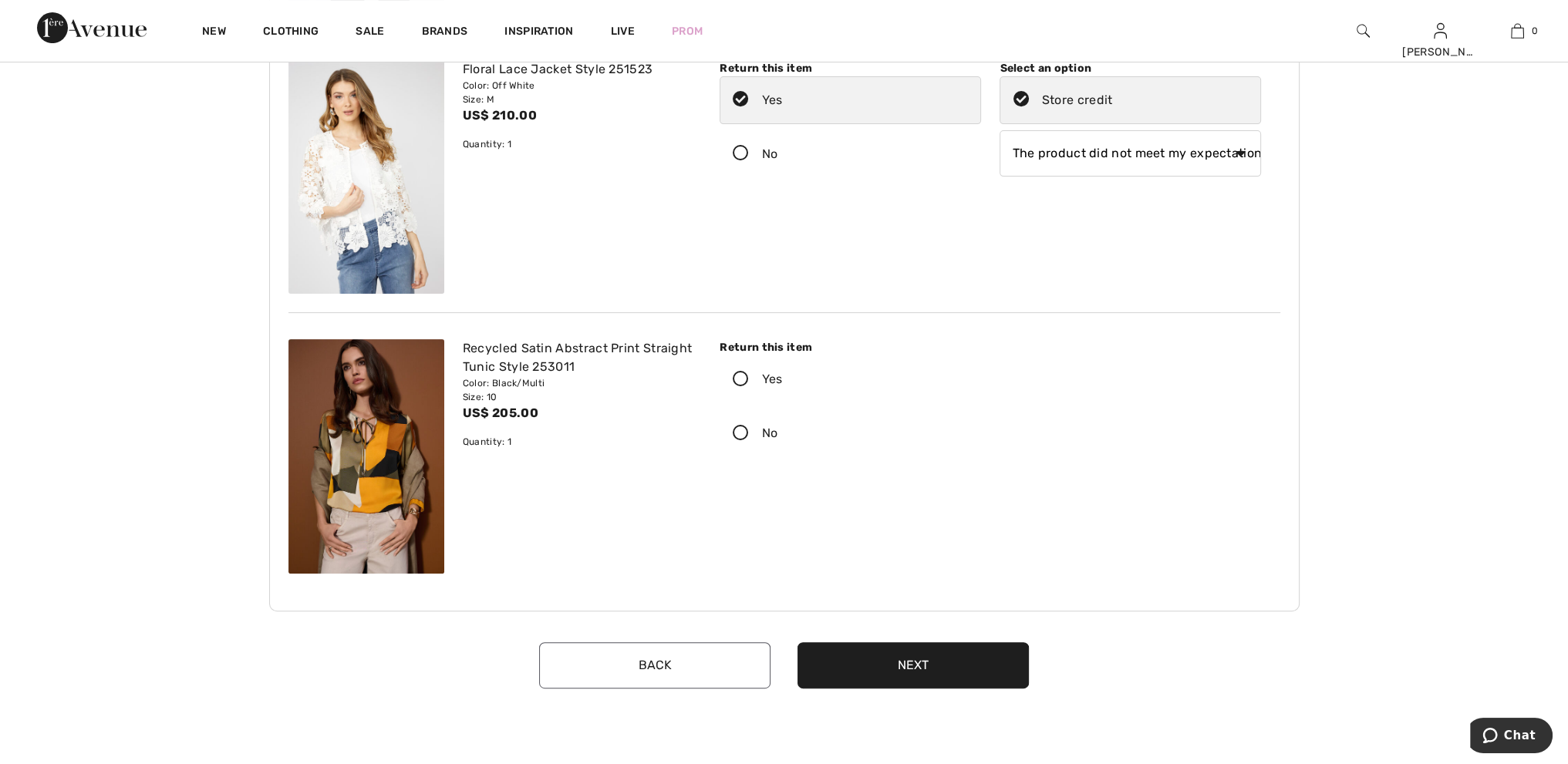
click at [747, 376] on icon at bounding box center [741, 379] width 41 height 16
click at [783, 376] on input "Yes" at bounding box center [788, 379] width 10 height 46
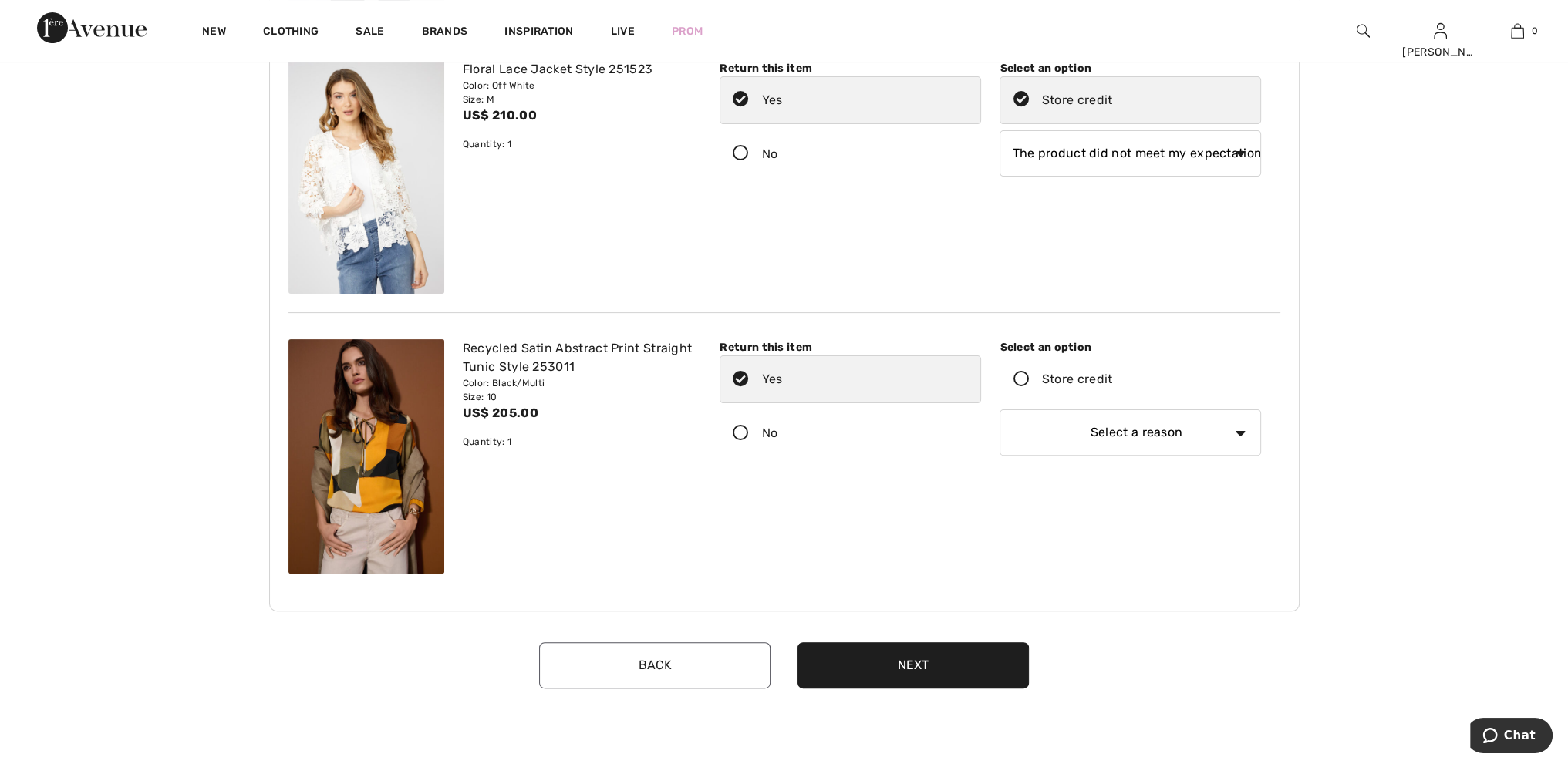
click at [1102, 384] on div "Store credit" at bounding box center [1077, 379] width 71 height 19
click at [1113, 384] on input "Store credit" at bounding box center [1118, 379] width 10 height 46
click at [1132, 436] on select "Select a reason I received the wrong product or size My order arrived too late …" at bounding box center [1131, 433] width 262 height 46
select select "other"
click at [1000, 410] on select "Select a reason I received the wrong product or size My order arrived too late …" at bounding box center [1131, 433] width 262 height 46
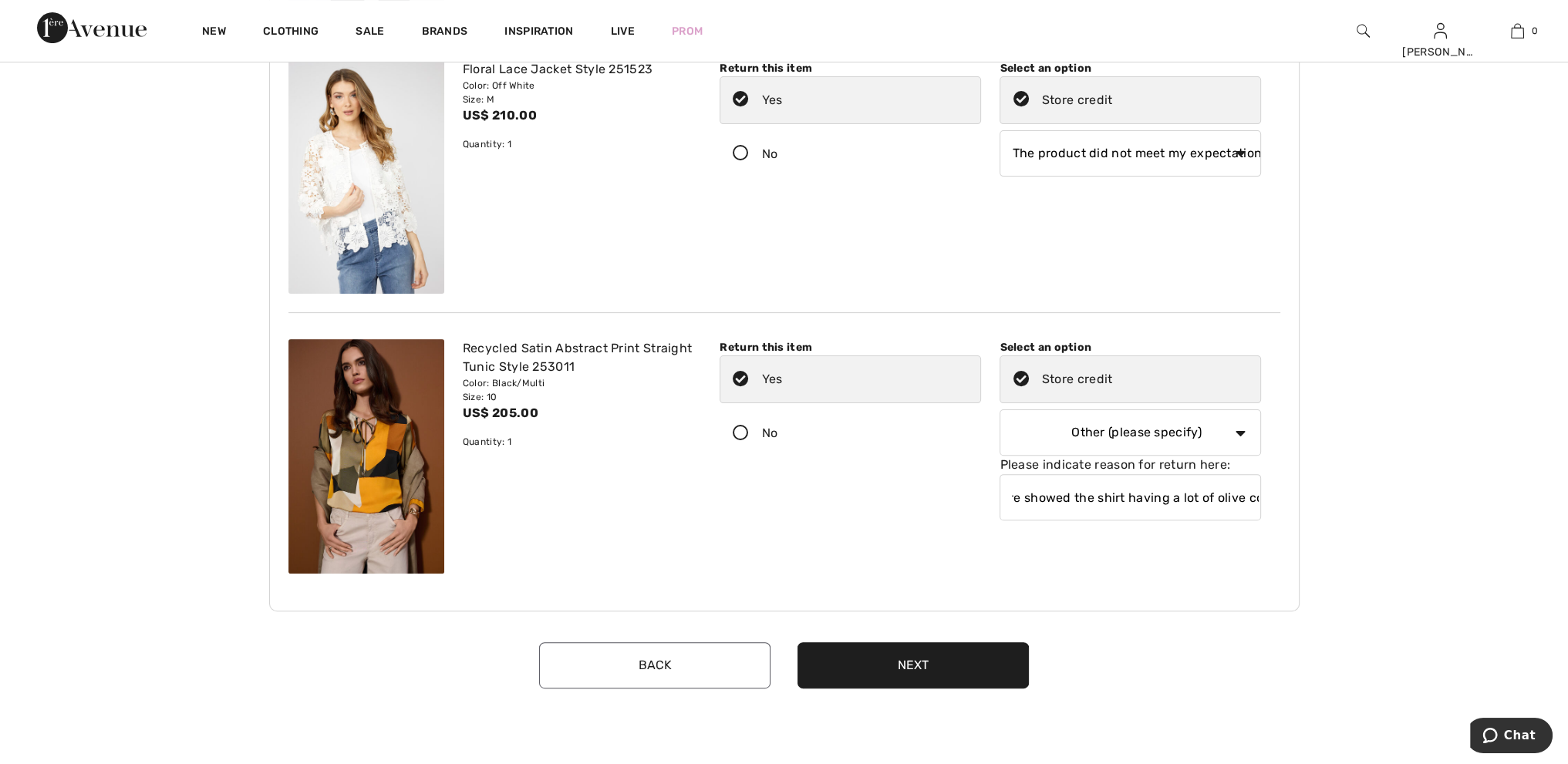
scroll to position [0, 38]
drag, startPoint x: 1163, startPoint y: 496, endPoint x: 1126, endPoint y: 494, distance: 37.1
click at [1126, 494] on input "Picture showed the shirt having a lot of olive col" at bounding box center [1131, 497] width 262 height 46
type input "Picture showed the shirt more olive than orange"
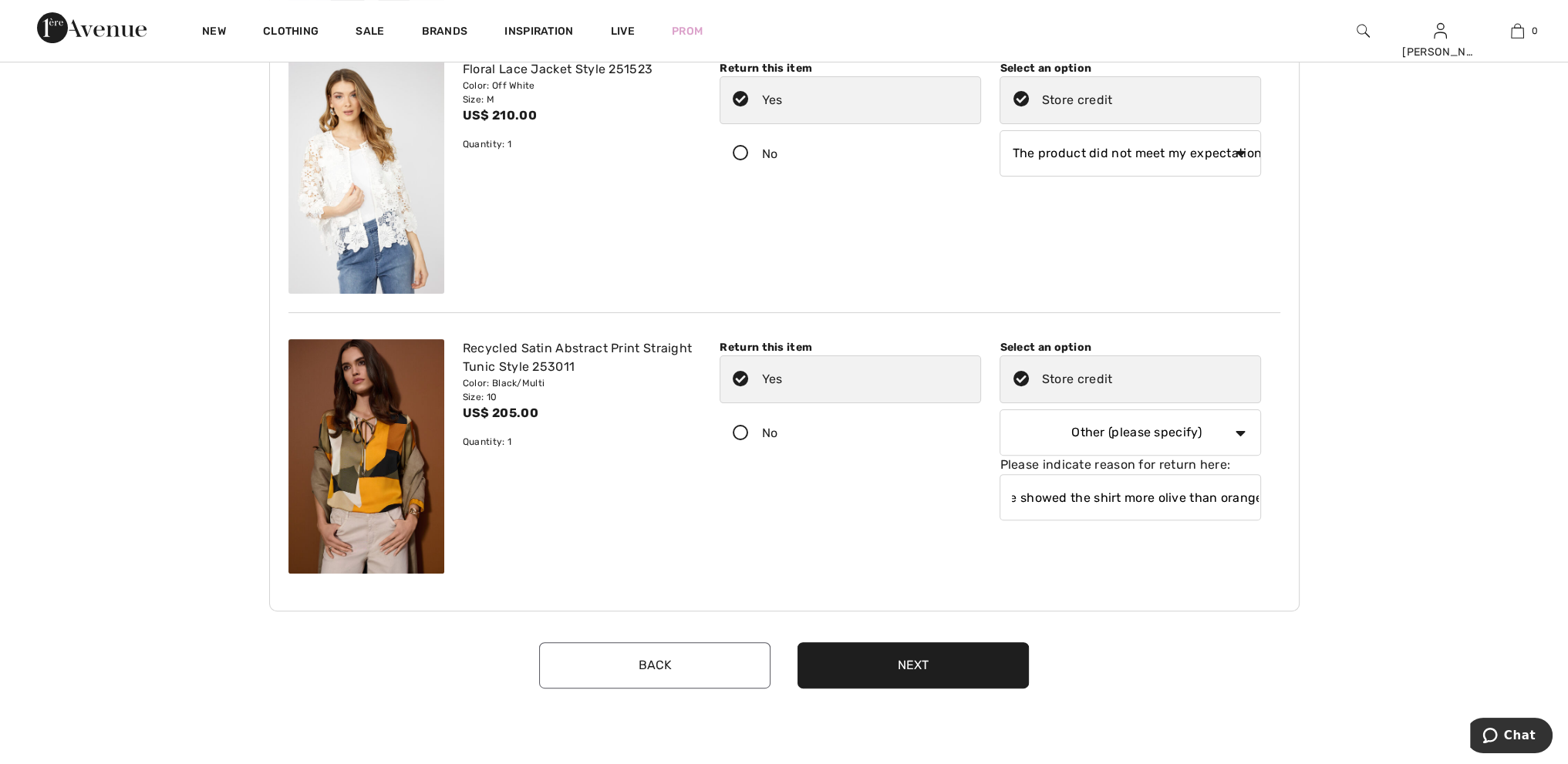
scroll to position [0, 0]
click at [941, 651] on button "Next" at bounding box center [913, 666] width 231 height 46
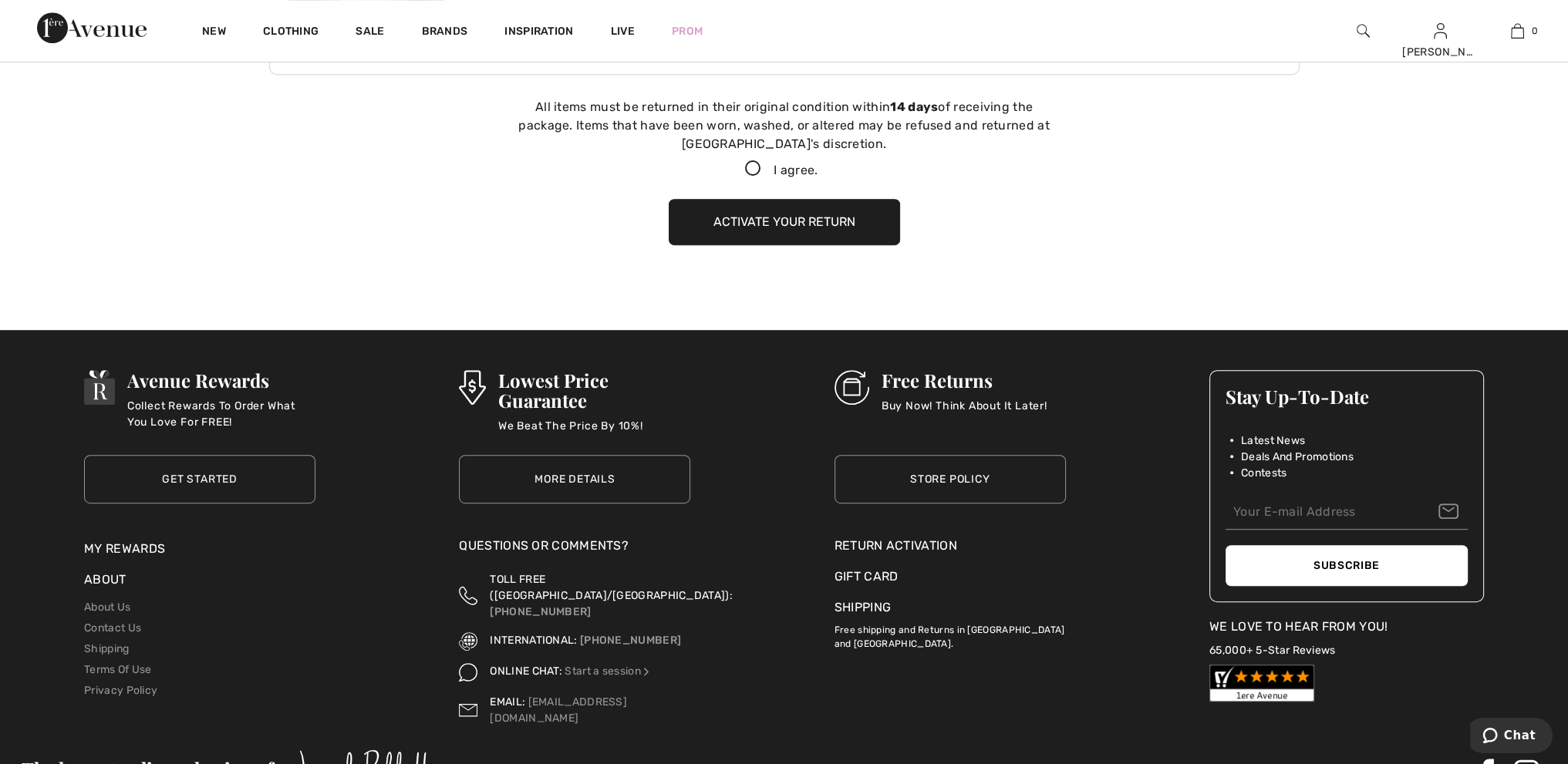
scroll to position [1081, 0]
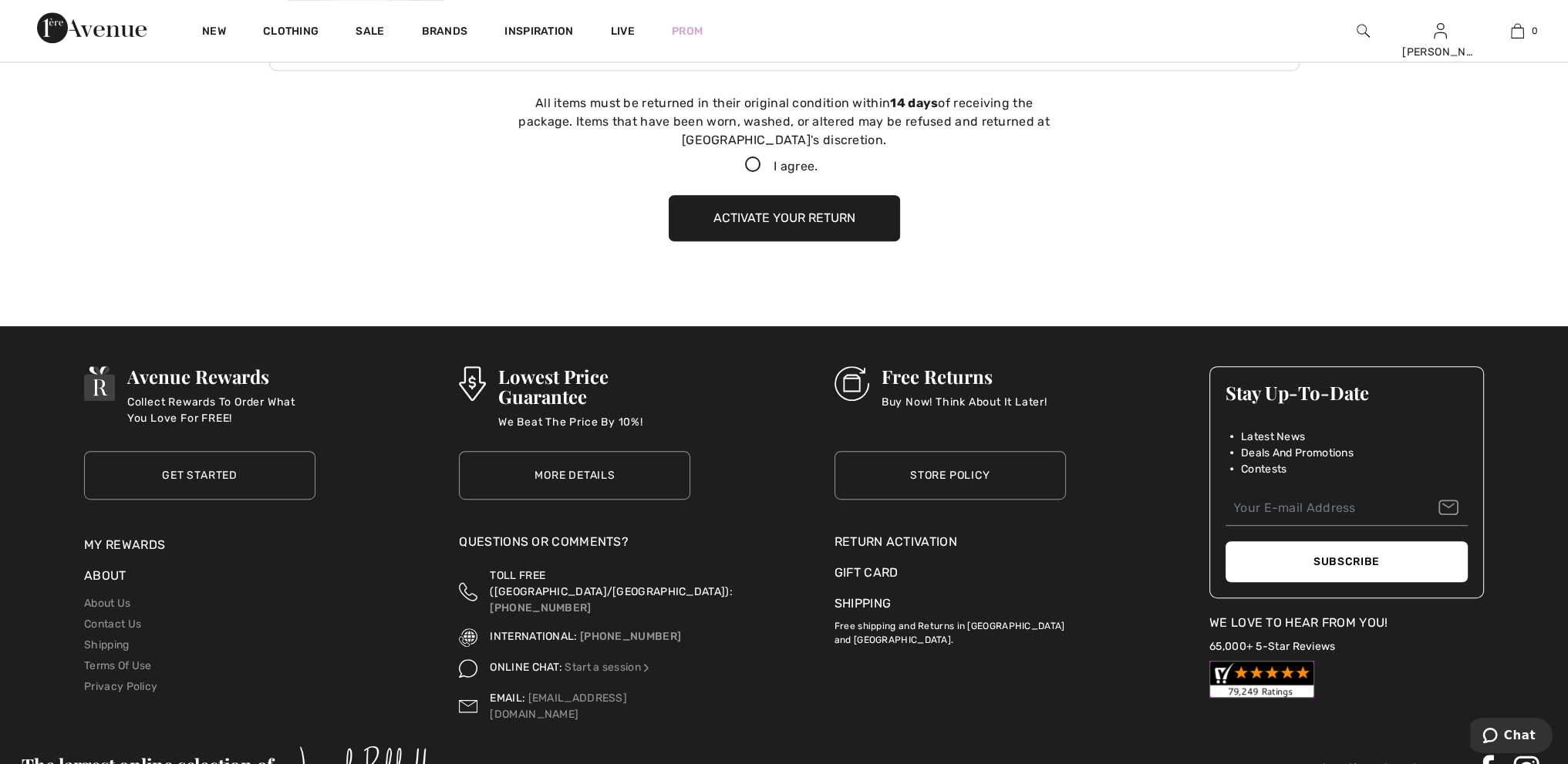
click at [754, 167] on icon at bounding box center [754, 165] width 41 height 16
click at [818, 167] on input "I agree." at bounding box center [823, 165] width 10 height 10
checkbox input "true"
click at [763, 205] on button "Activate your return" at bounding box center [784, 219] width 231 height 46
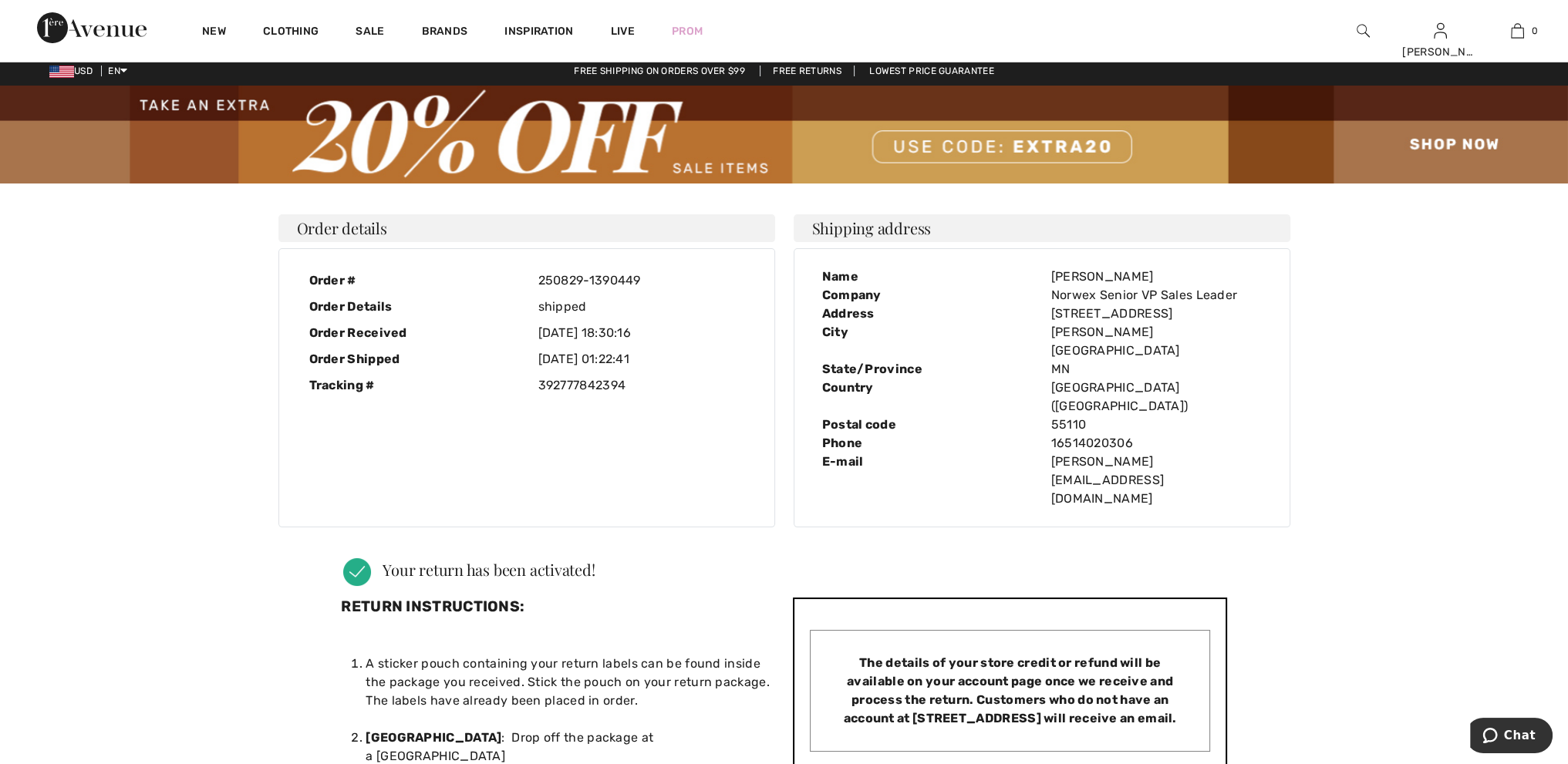
scroll to position [0, 0]
